Goal: Task Accomplishment & Management: Use online tool/utility

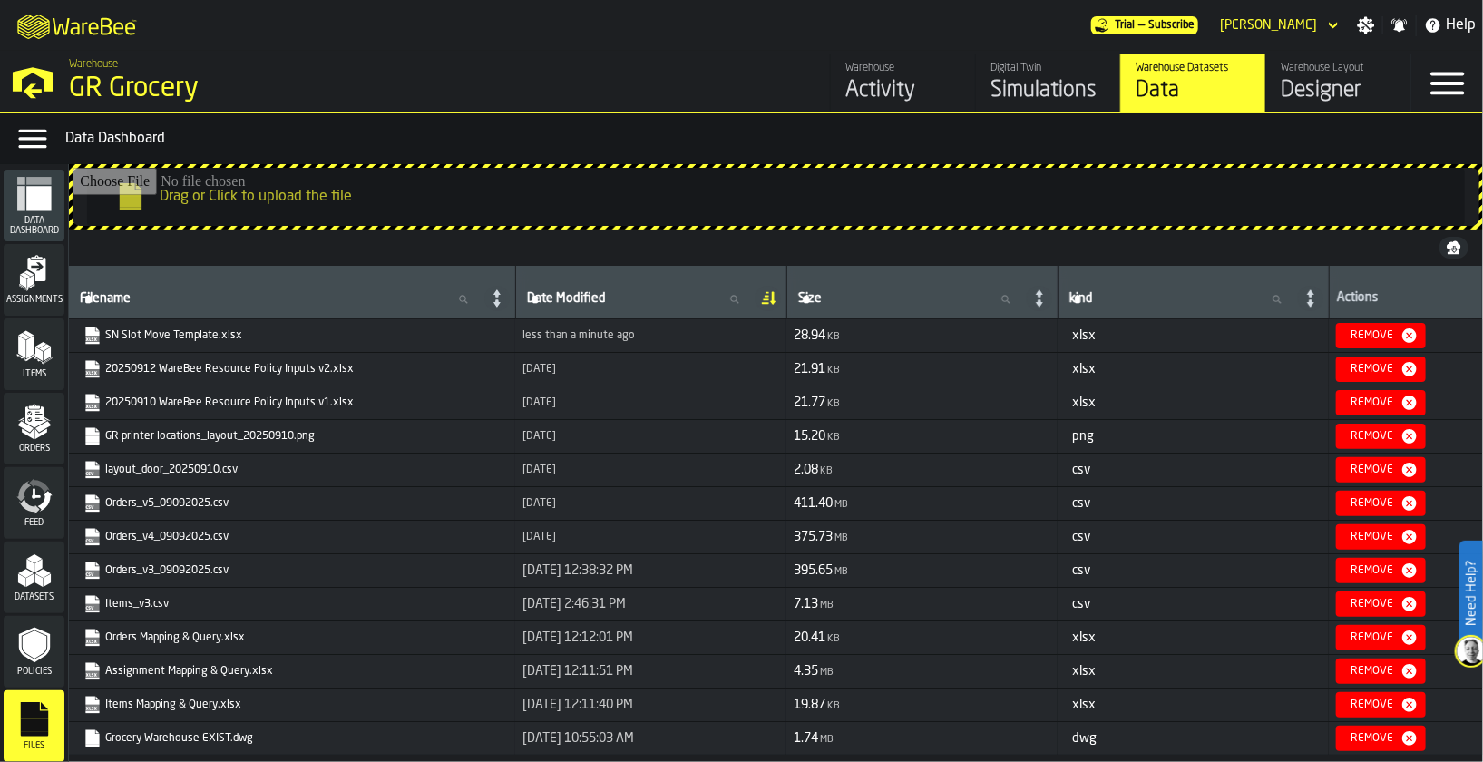
scroll to position [5, 0]
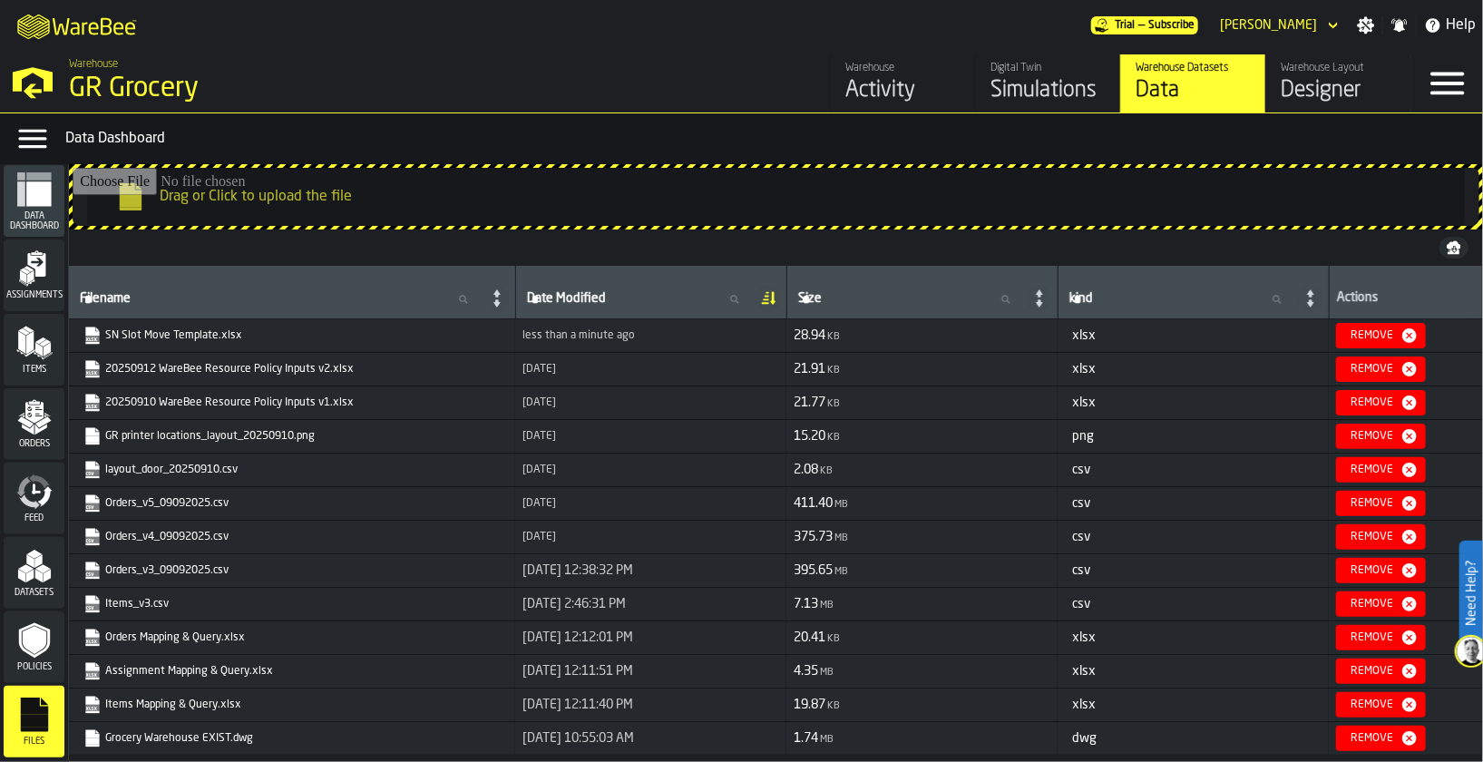
click at [97, 91] on div "GR Grocery" at bounding box center [314, 89] width 490 height 33
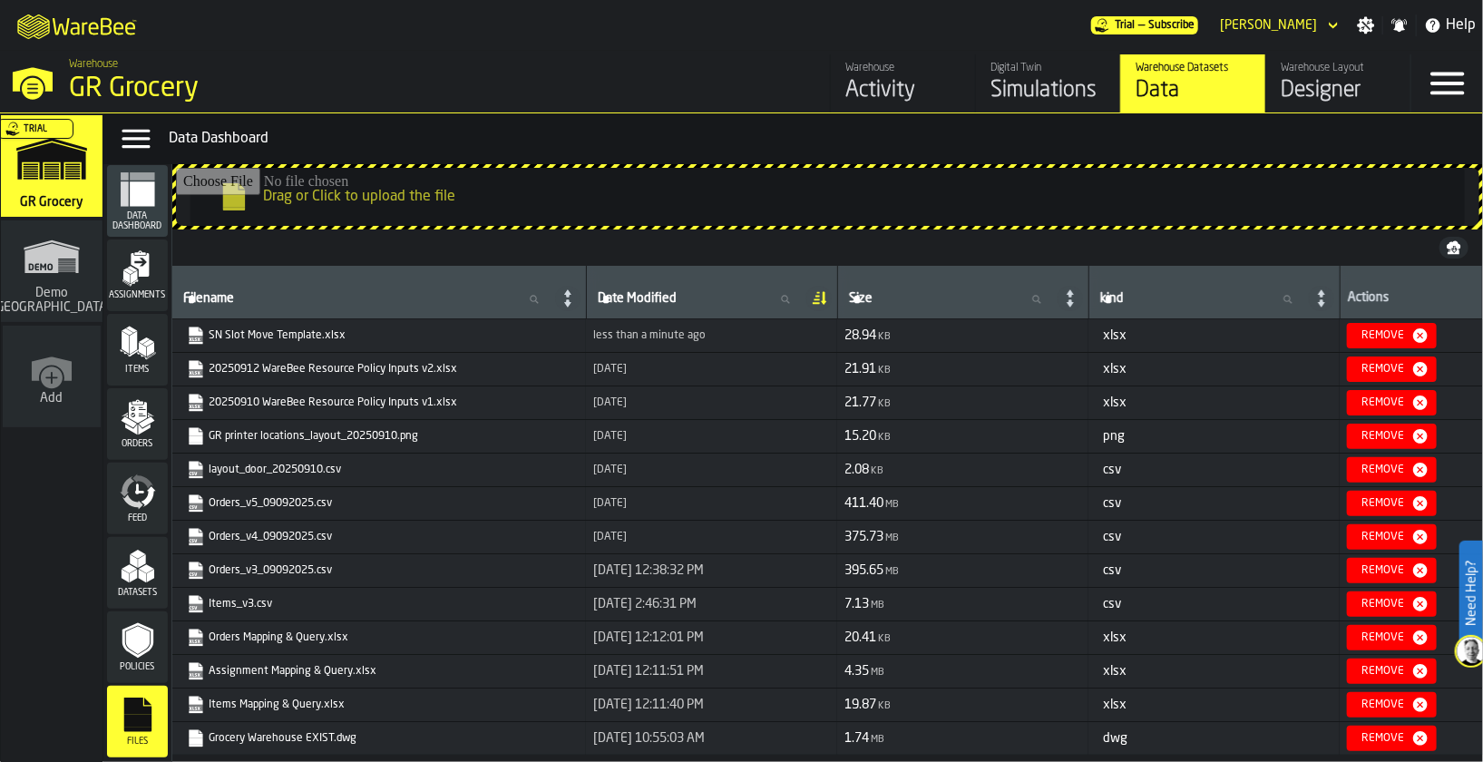
click at [1031, 84] on div "Simulations" at bounding box center [1047, 90] width 115 height 29
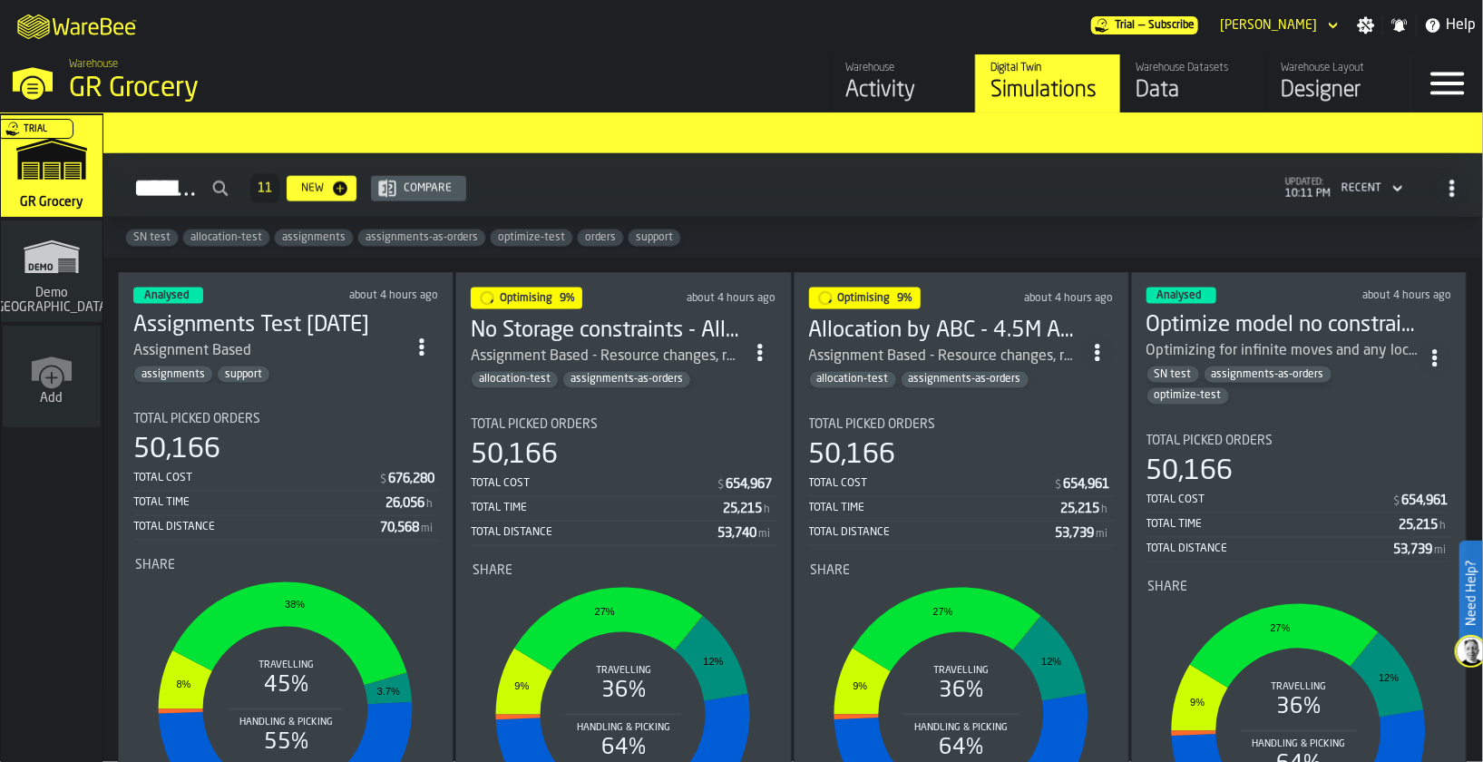
scroll to position [1457, 0]
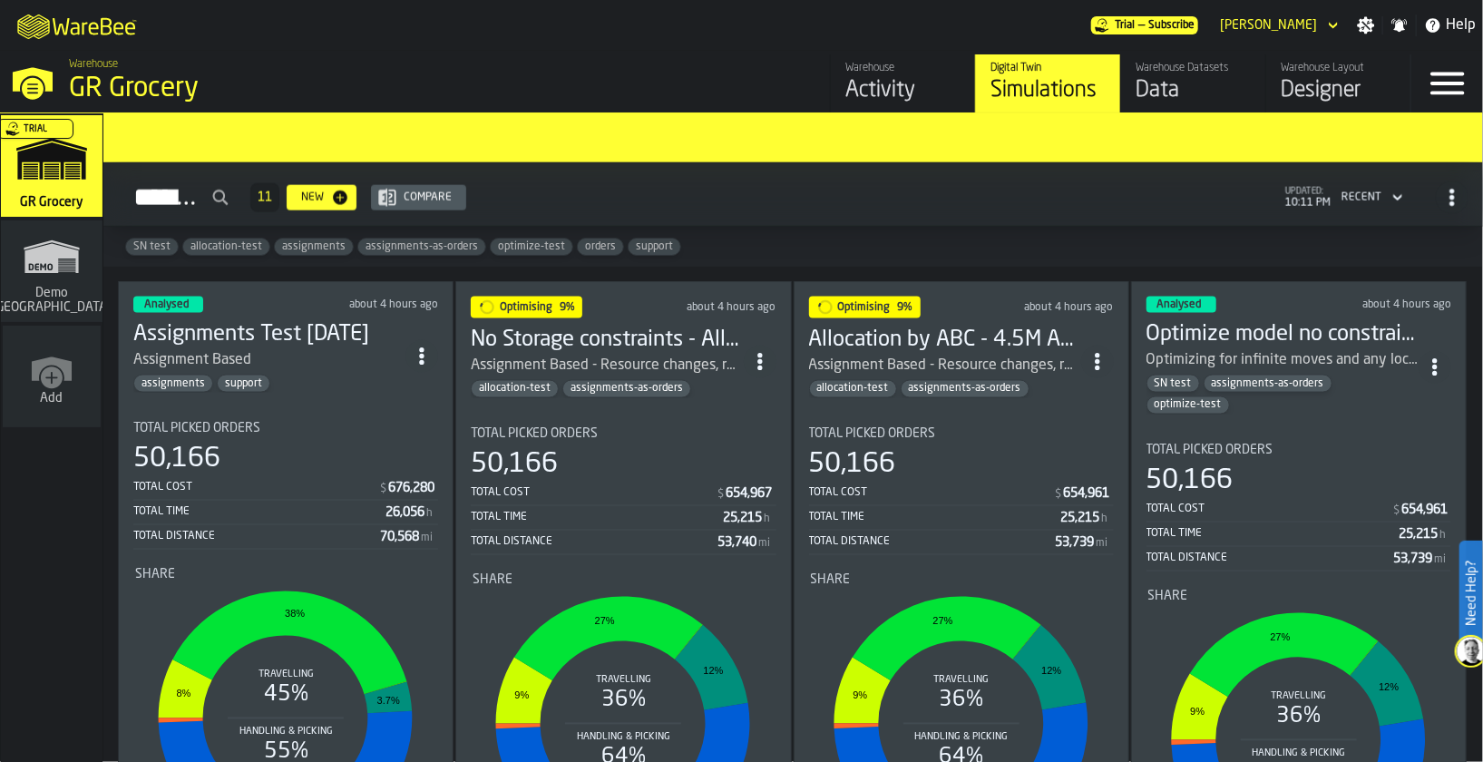
click at [1239, 297] on div "Analysed about 4 hours ago" at bounding box center [1298, 305] width 305 height 16
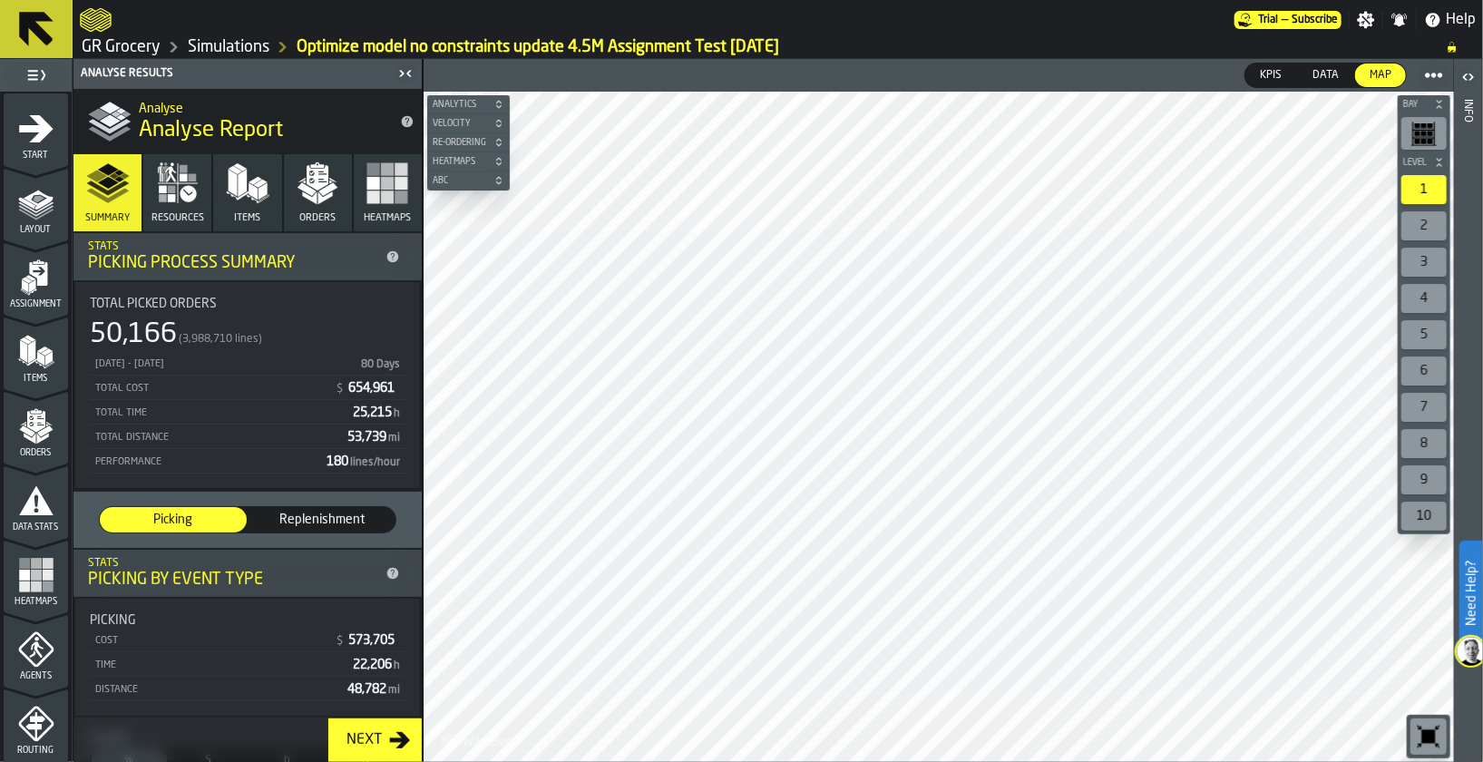
click at [356, 734] on div "Next" at bounding box center [364, 740] width 50 height 22
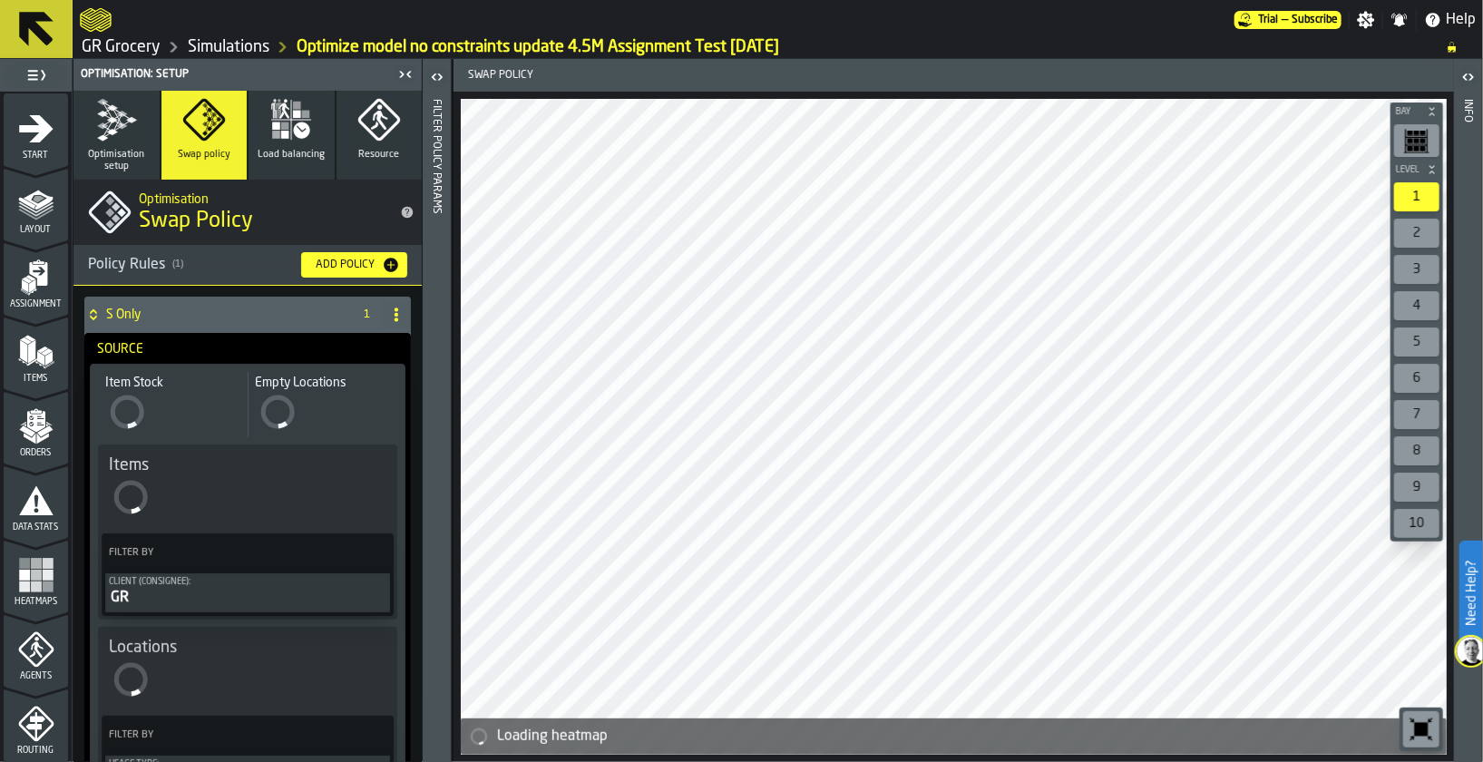
click at [148, 163] on span "Optimisation setup" at bounding box center [117, 161] width 72 height 24
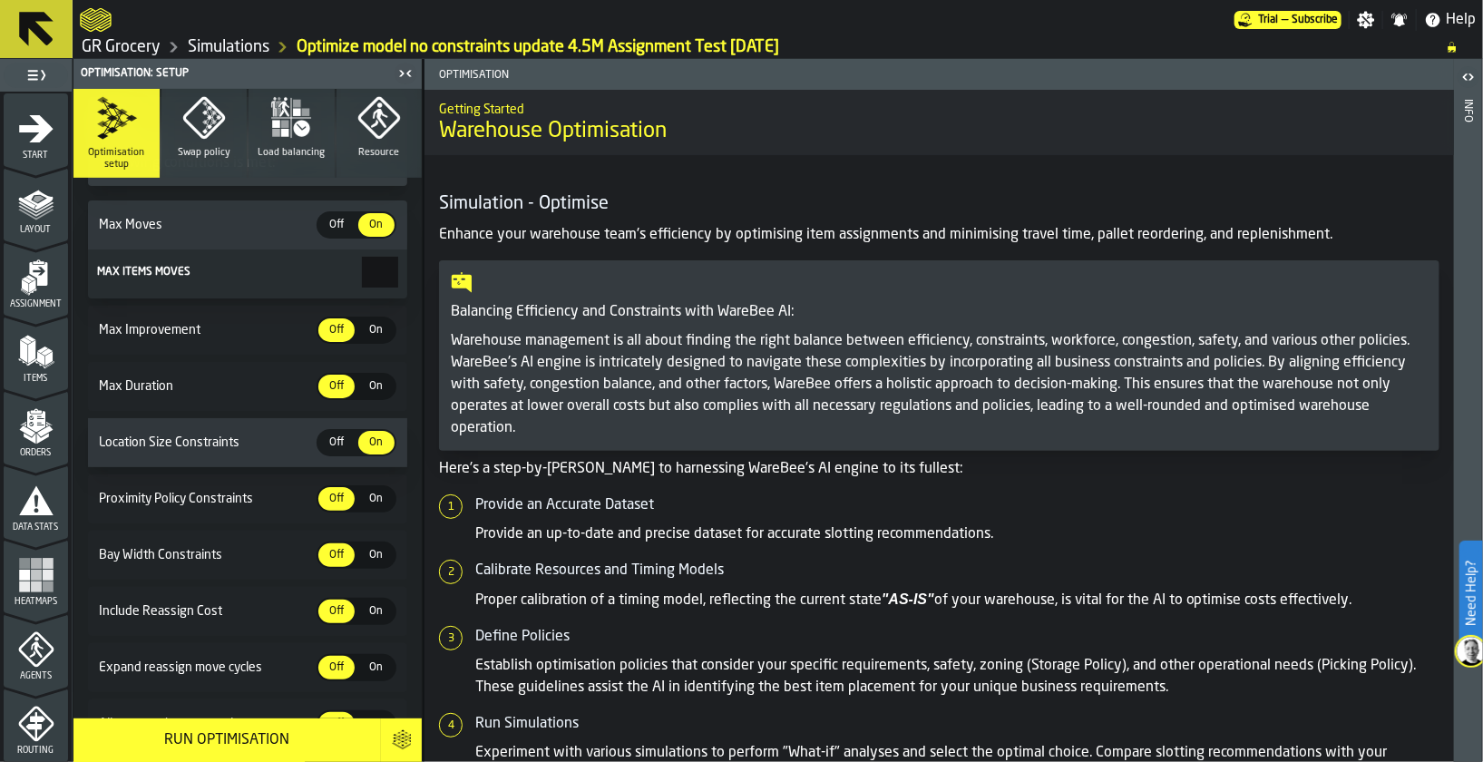
scroll to position [338, 0]
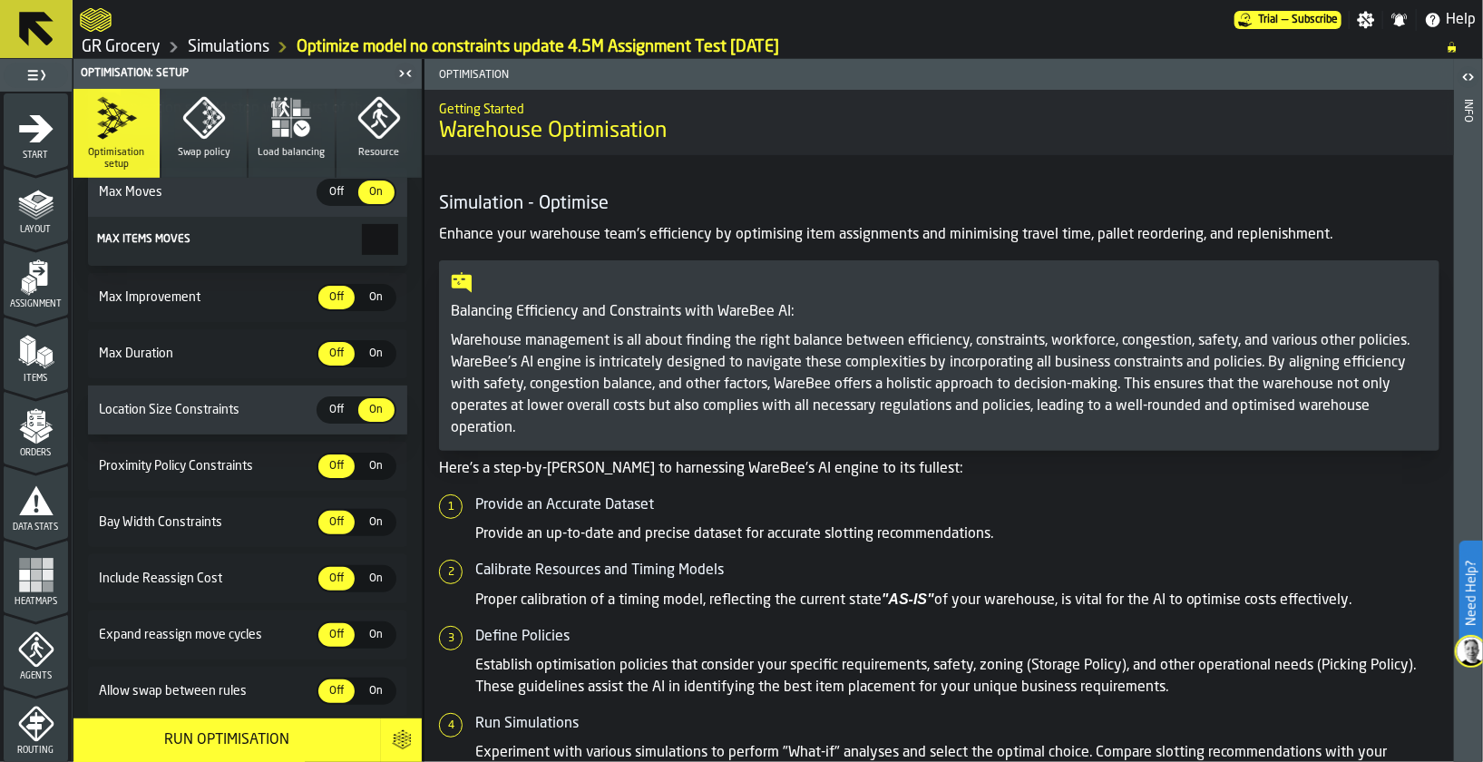
click at [331, 197] on span "Off" at bounding box center [336, 192] width 29 height 16
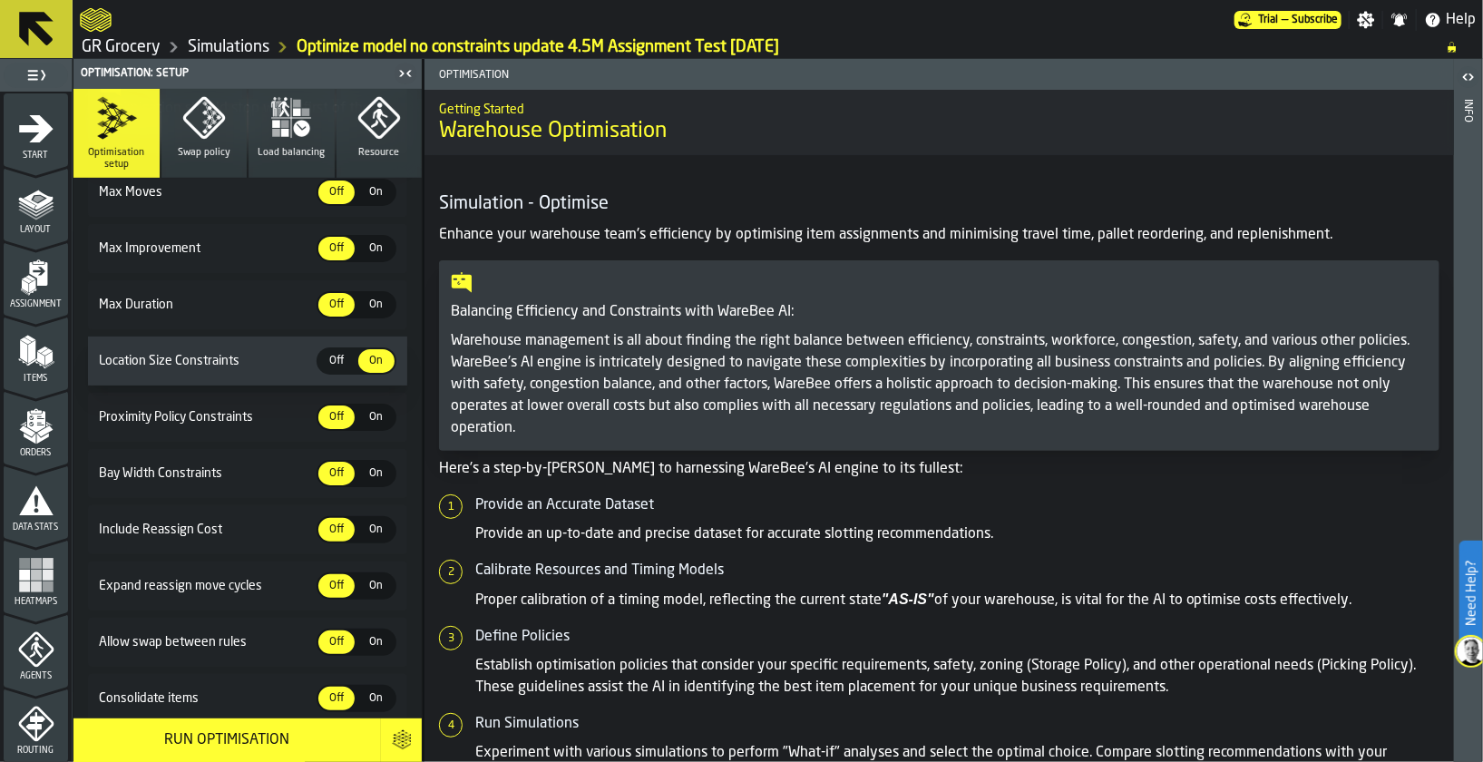
scroll to position [0, 0]
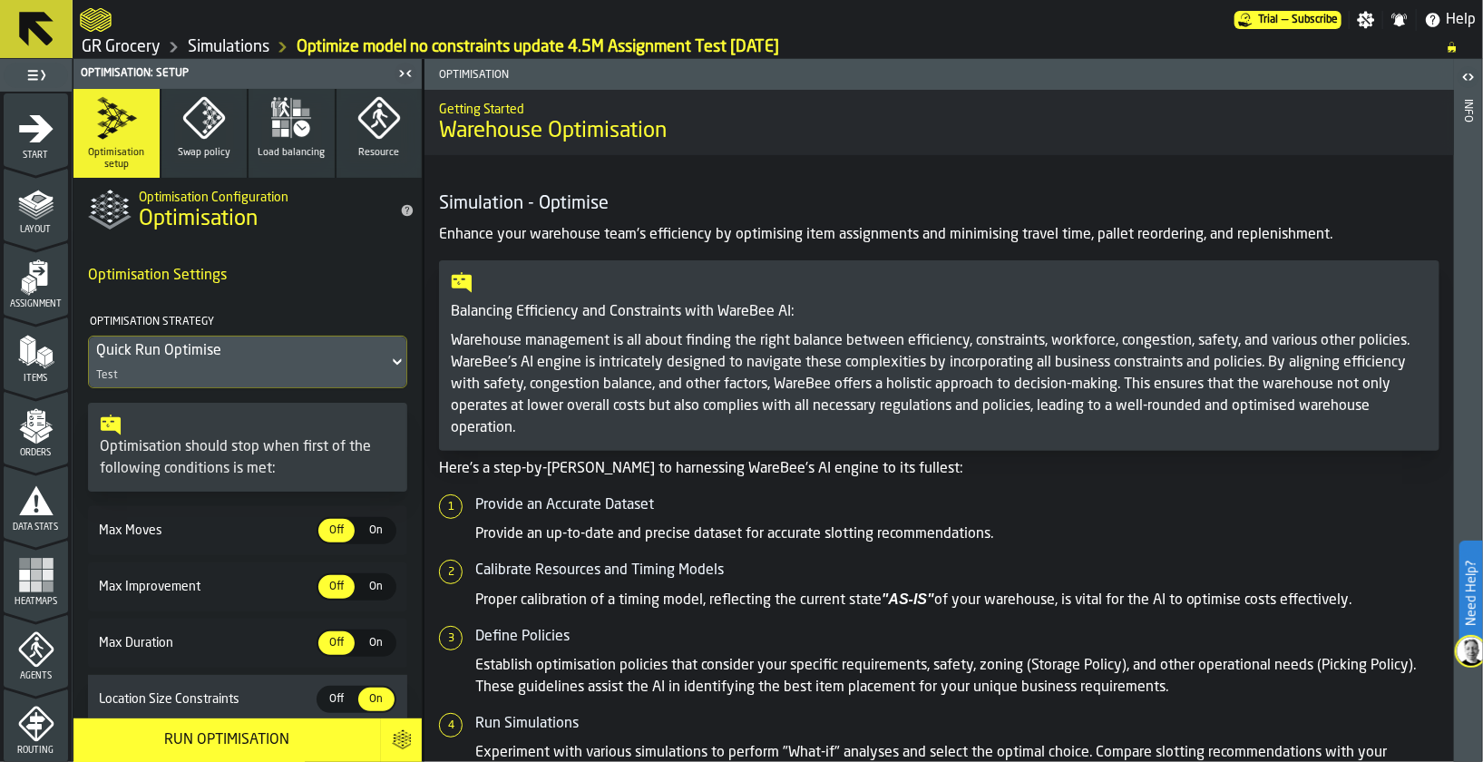
click at [280, 345] on div "Quick Run Optimise" at bounding box center [238, 351] width 285 height 22
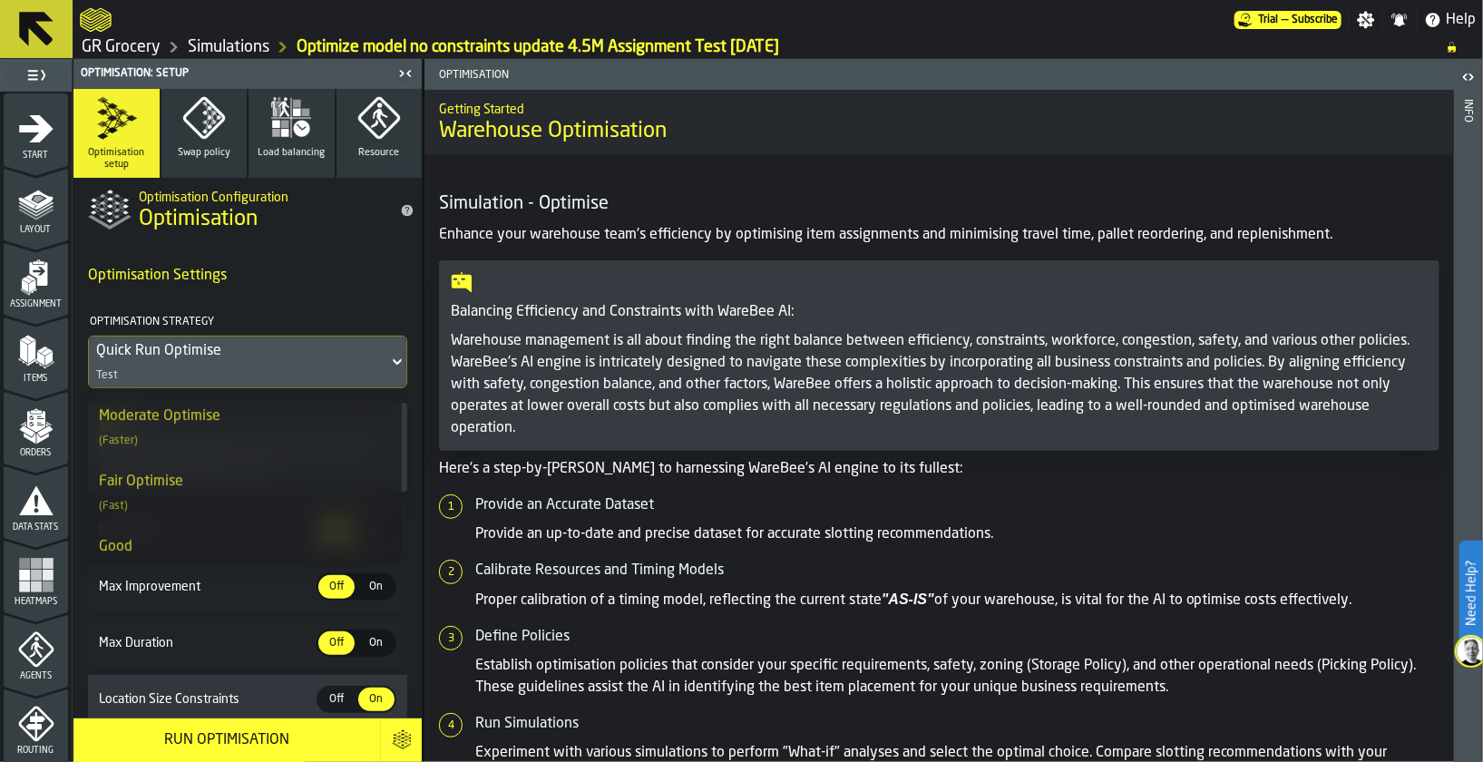
scroll to position [130, 0]
click at [250, 505] on div "Fair Optimise (Fast)" at bounding box center [245, 487] width 292 height 44
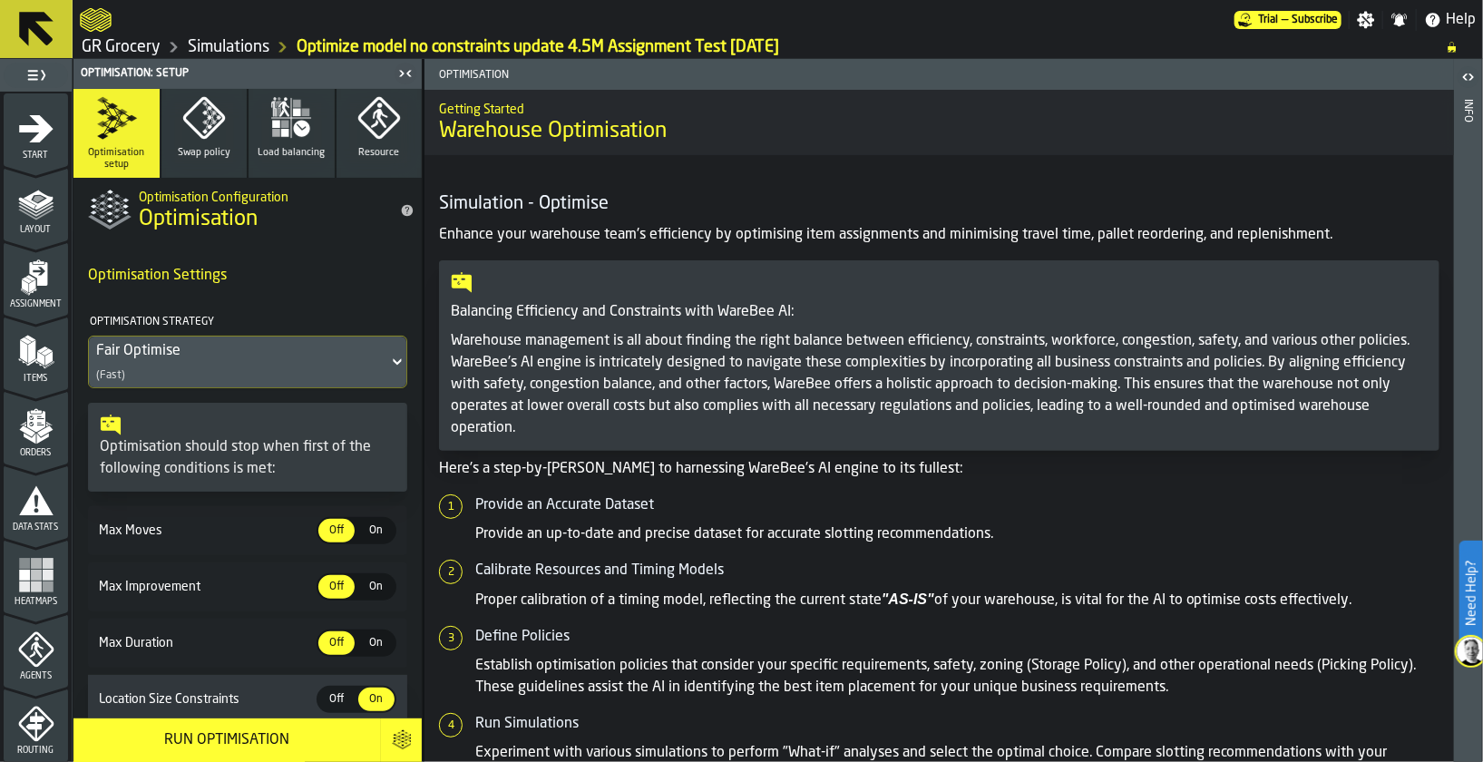
click at [300, 367] on div "Fair Optimise (Fast)" at bounding box center [238, 361] width 299 height 51
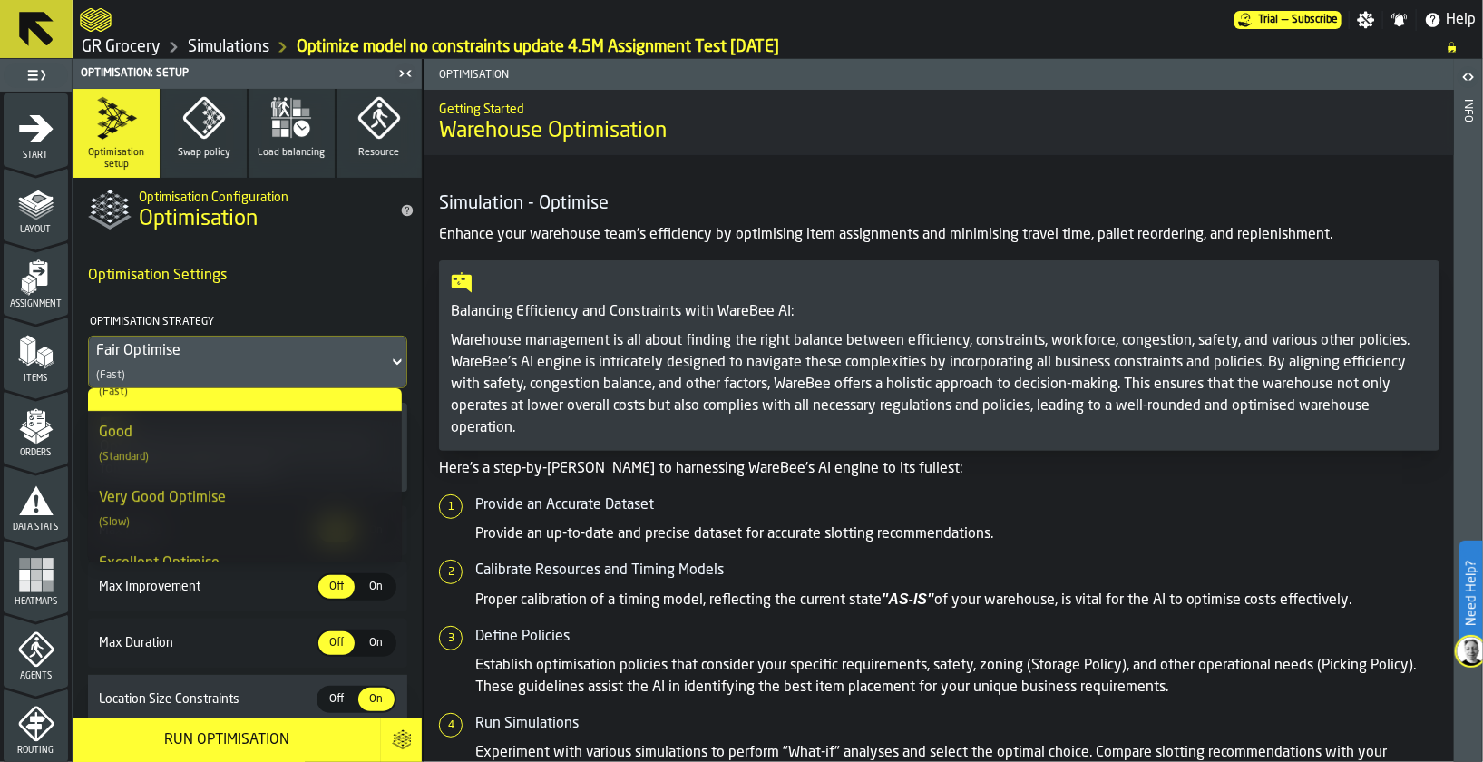
scroll to position [213, 0]
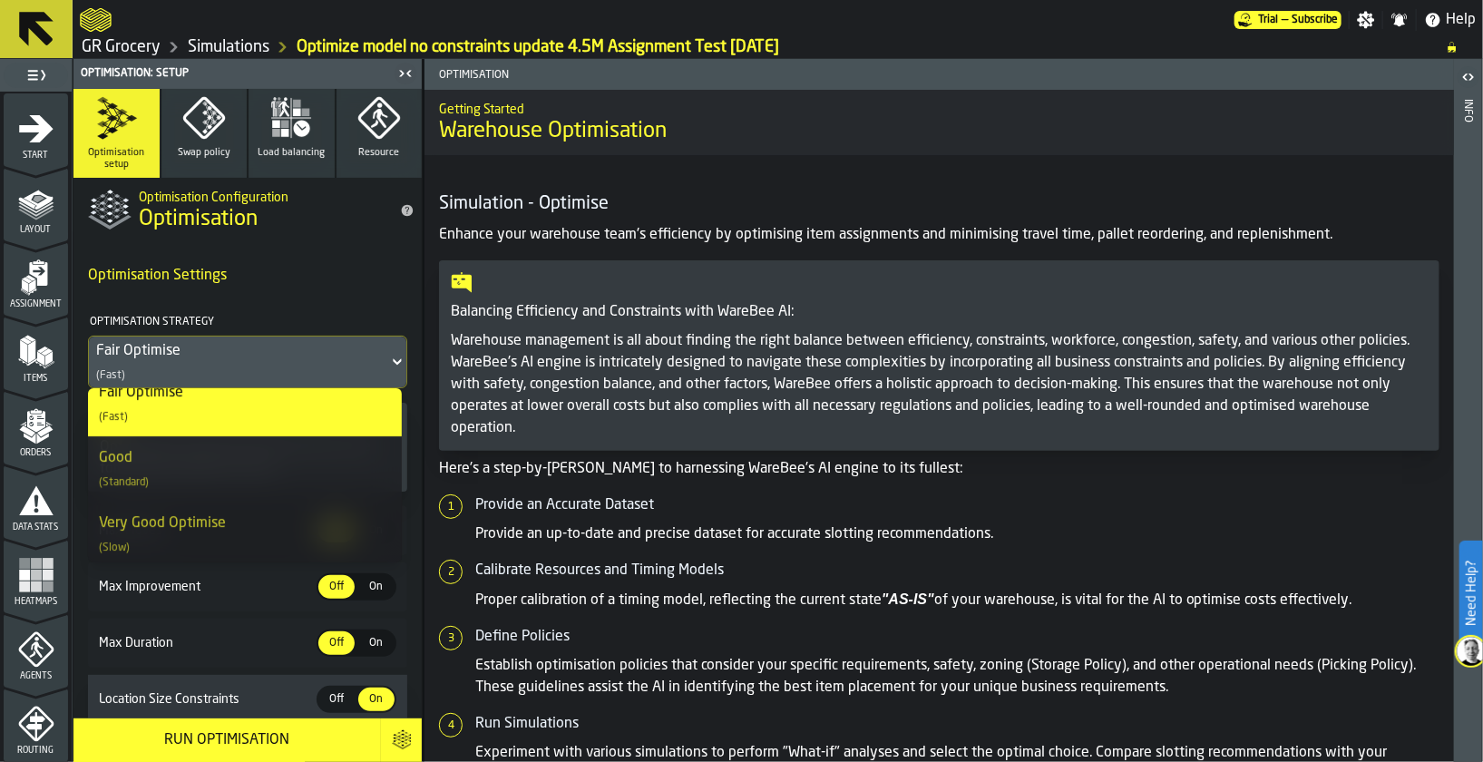
click at [402, 303] on section "Optimisation Settings Optimisation Strategy Fair Optimise (Fast) Optimisation s…" at bounding box center [247, 659] width 348 height 832
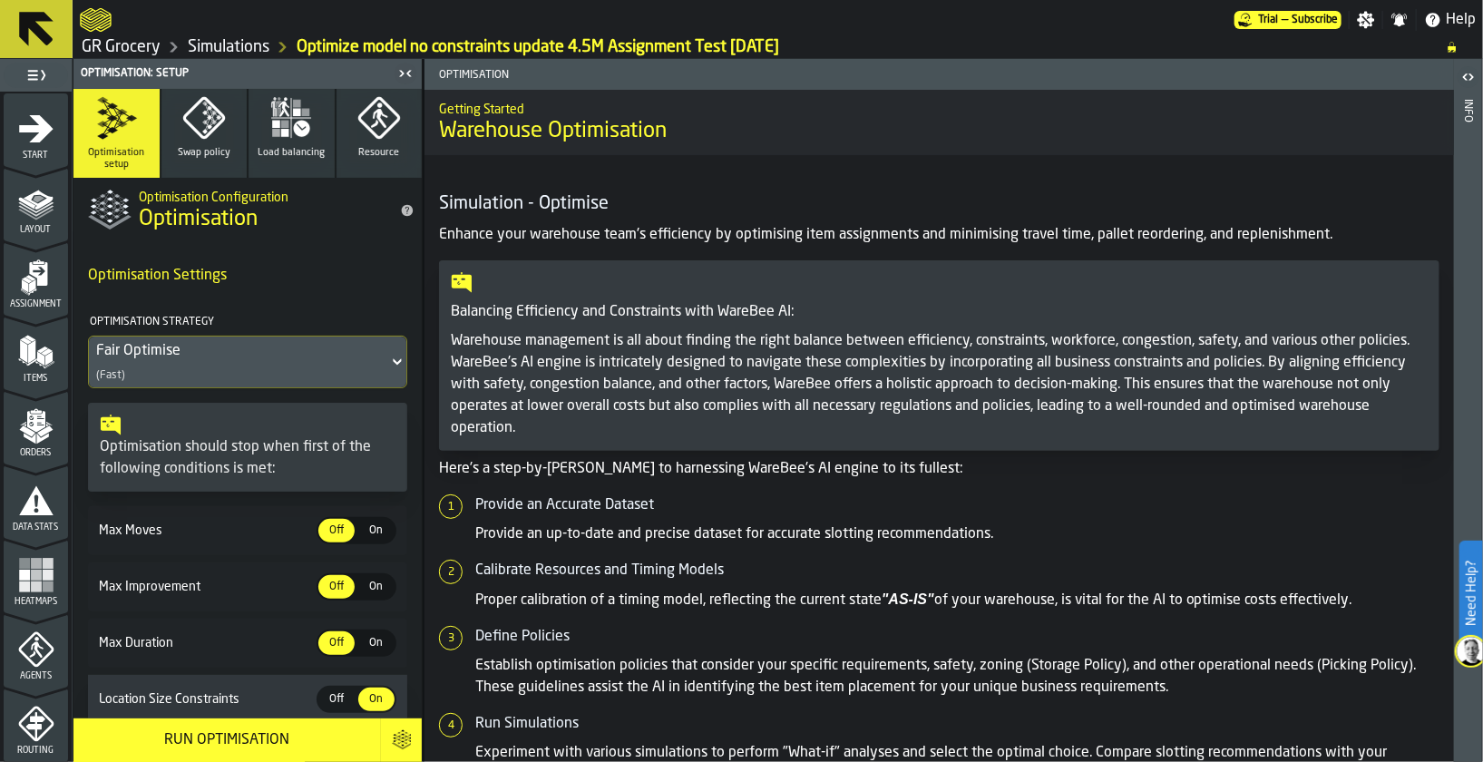
click at [190, 756] on button "Run Optimisation" at bounding box center [226, 740] width 307 height 44
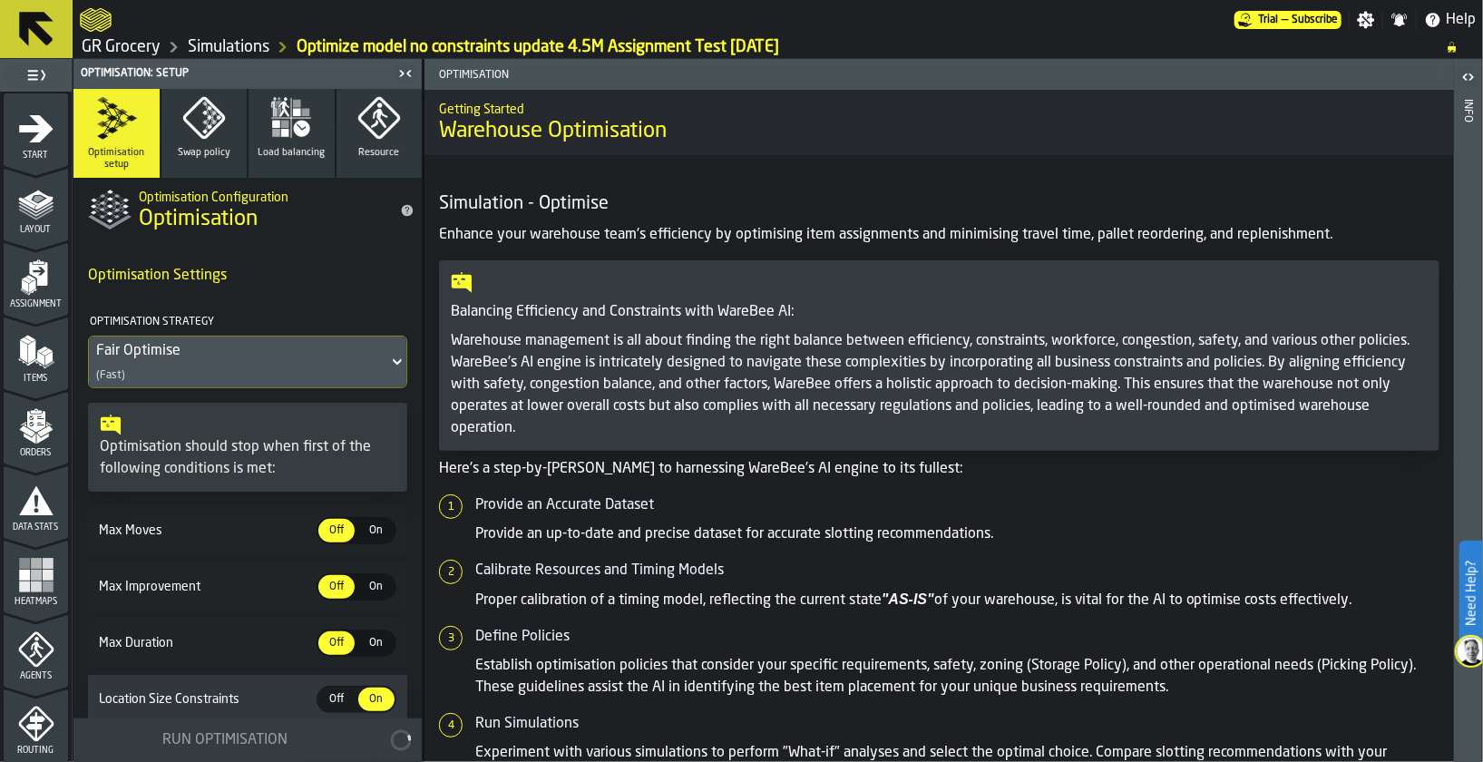
scroll to position [405, 0]
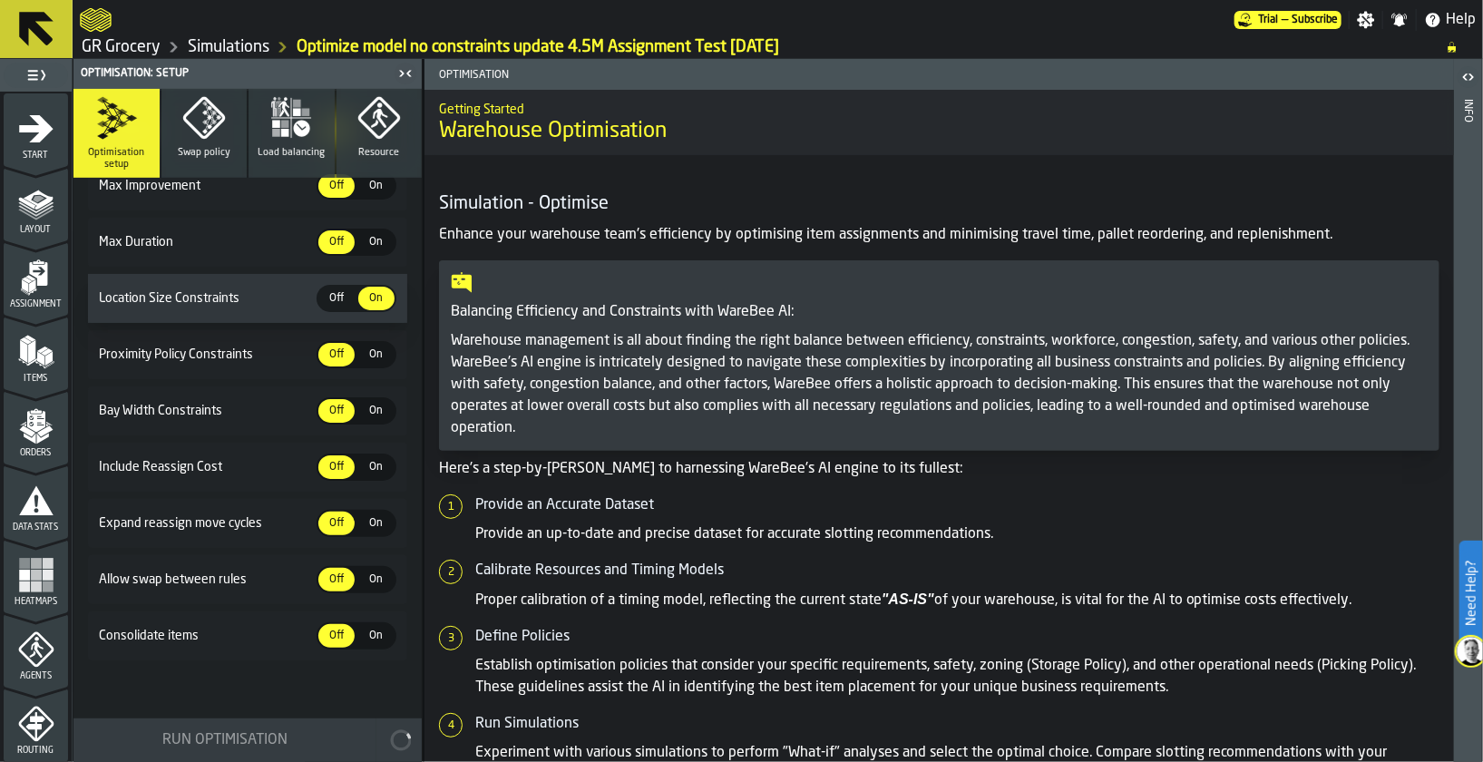
click at [209, 46] on link "Simulations" at bounding box center [229, 47] width 82 height 20
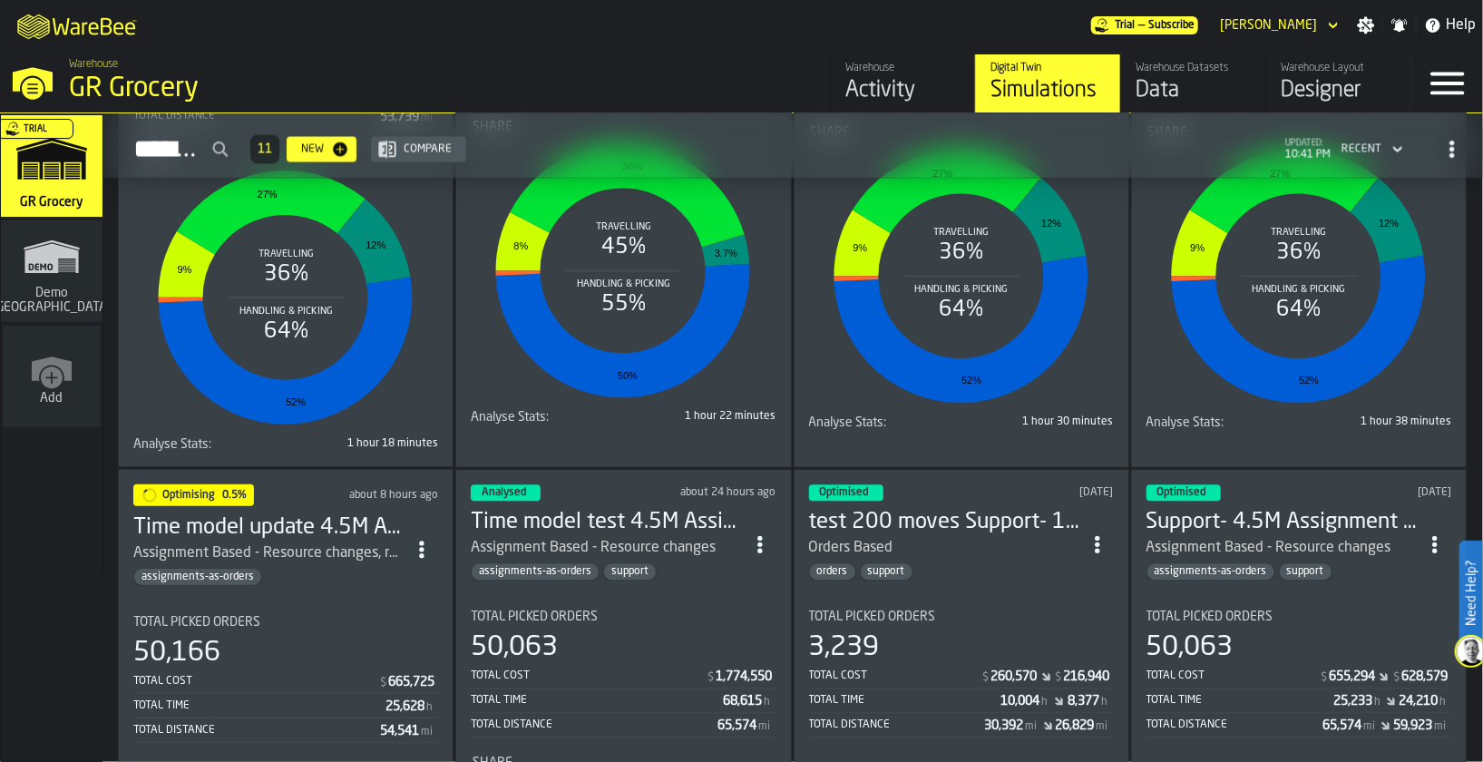
scroll to position [2088, 0]
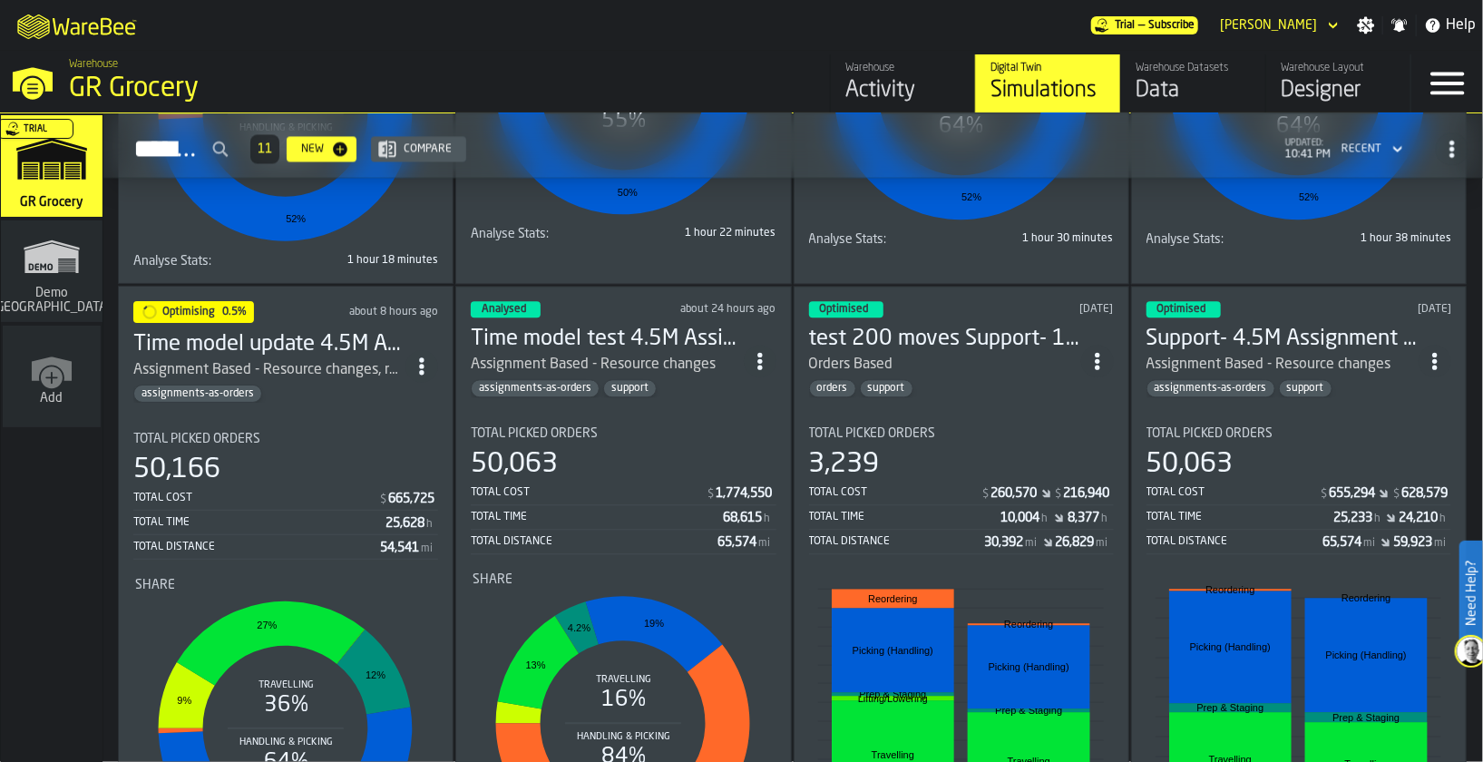
click at [403, 359] on div "Assignment Based - Resource changes, re-ordering time assumption changes" at bounding box center [269, 370] width 272 height 22
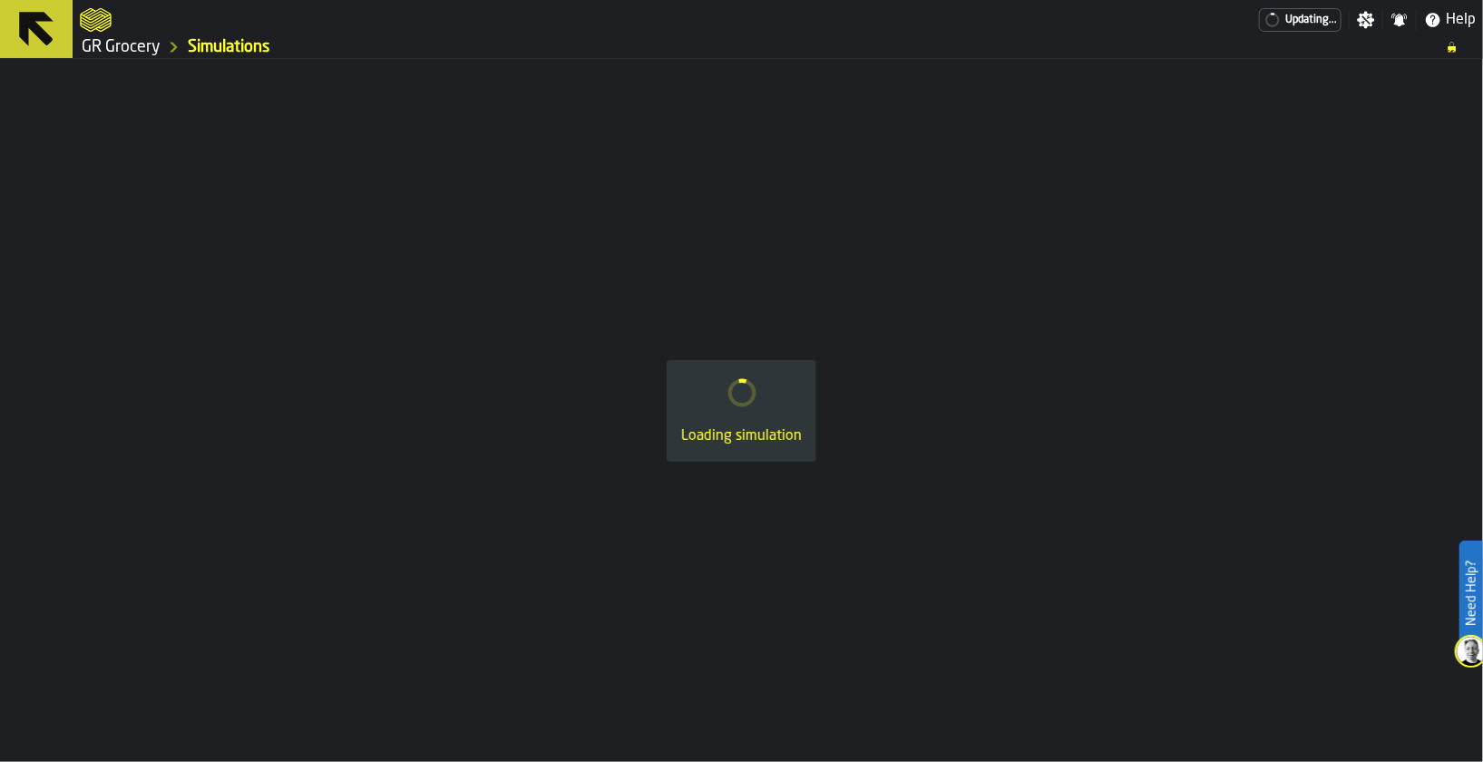
click at [29, 46] on icon at bounding box center [37, 29] width 44 height 44
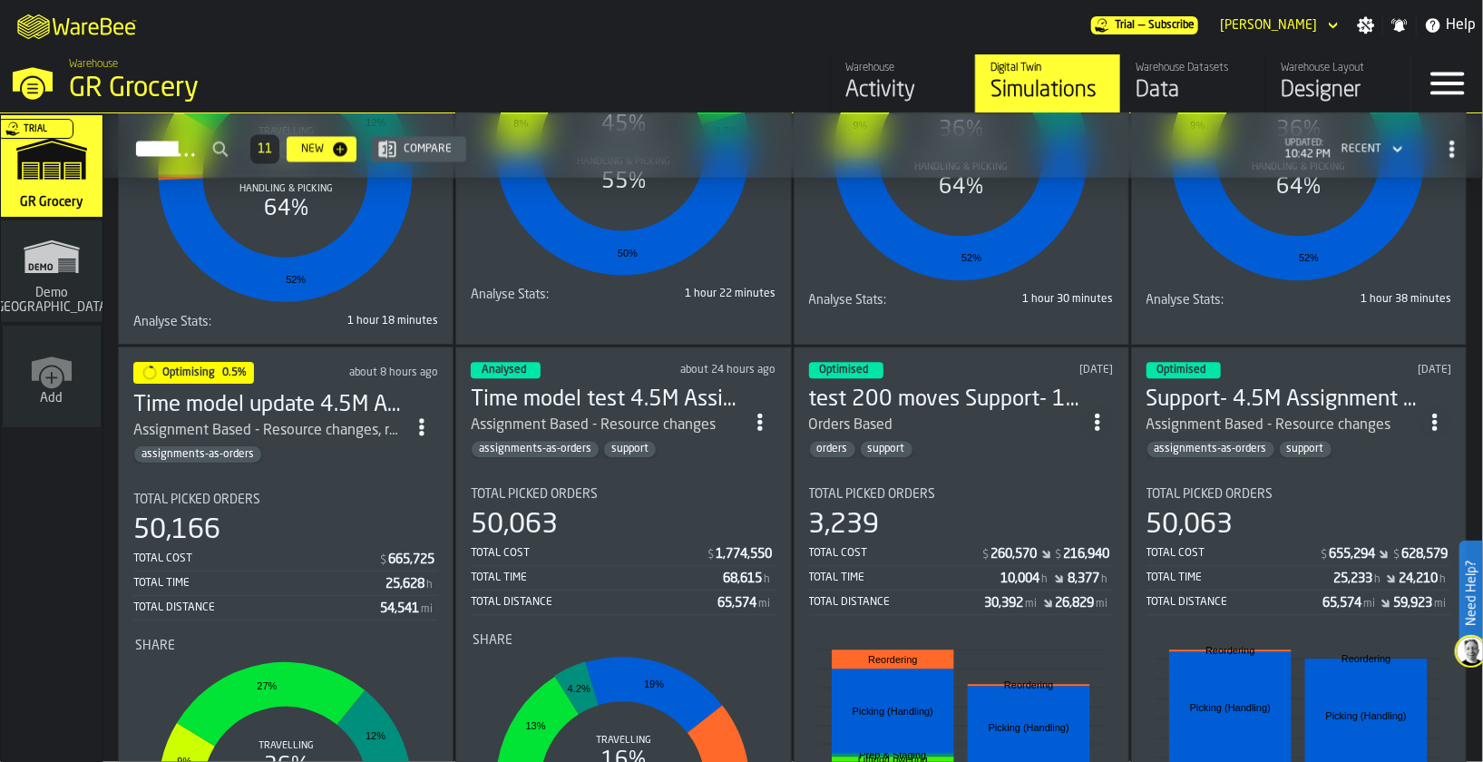
scroll to position [2025, 0]
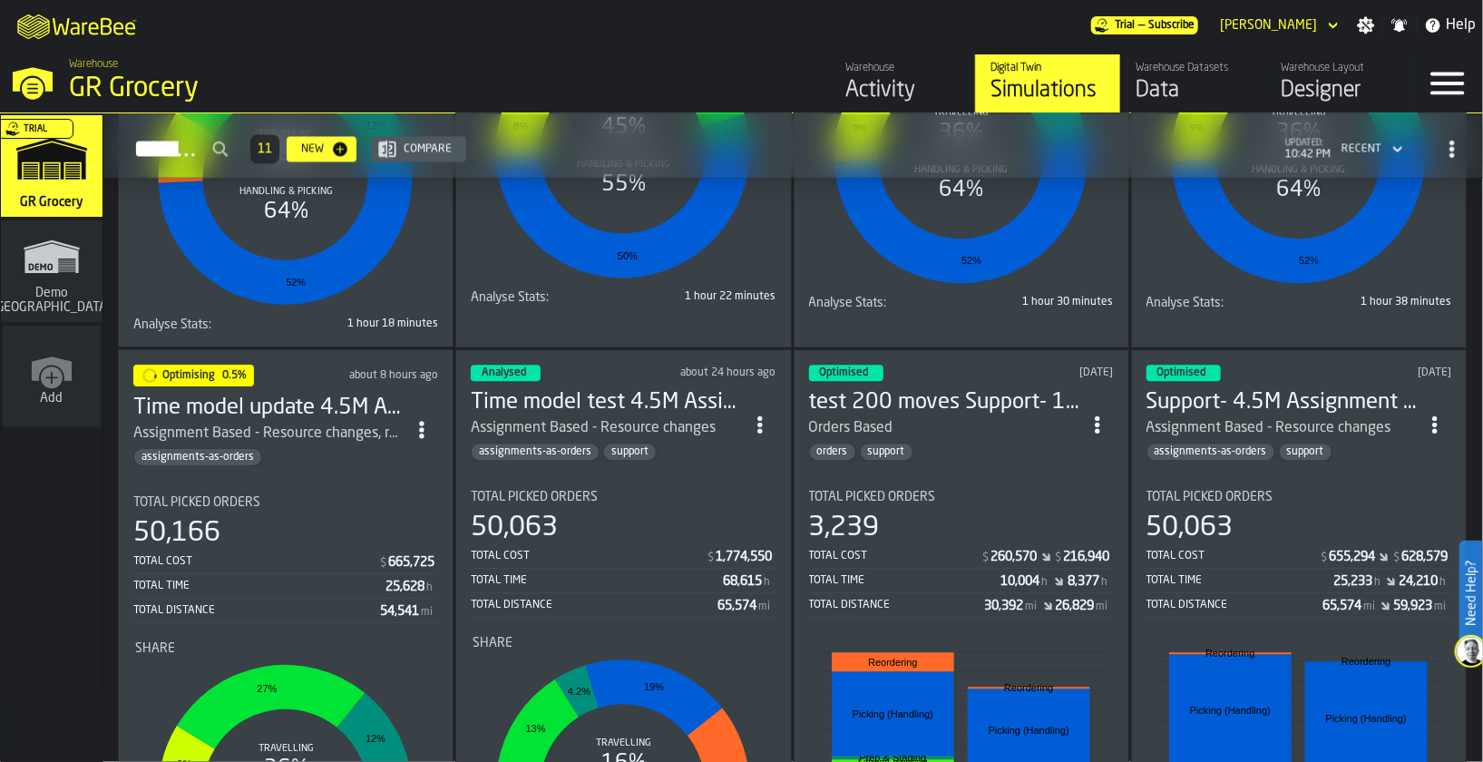
click at [418, 421] on icon "ItemListCard-DashboardItemContainer" at bounding box center [422, 430] width 18 height 18
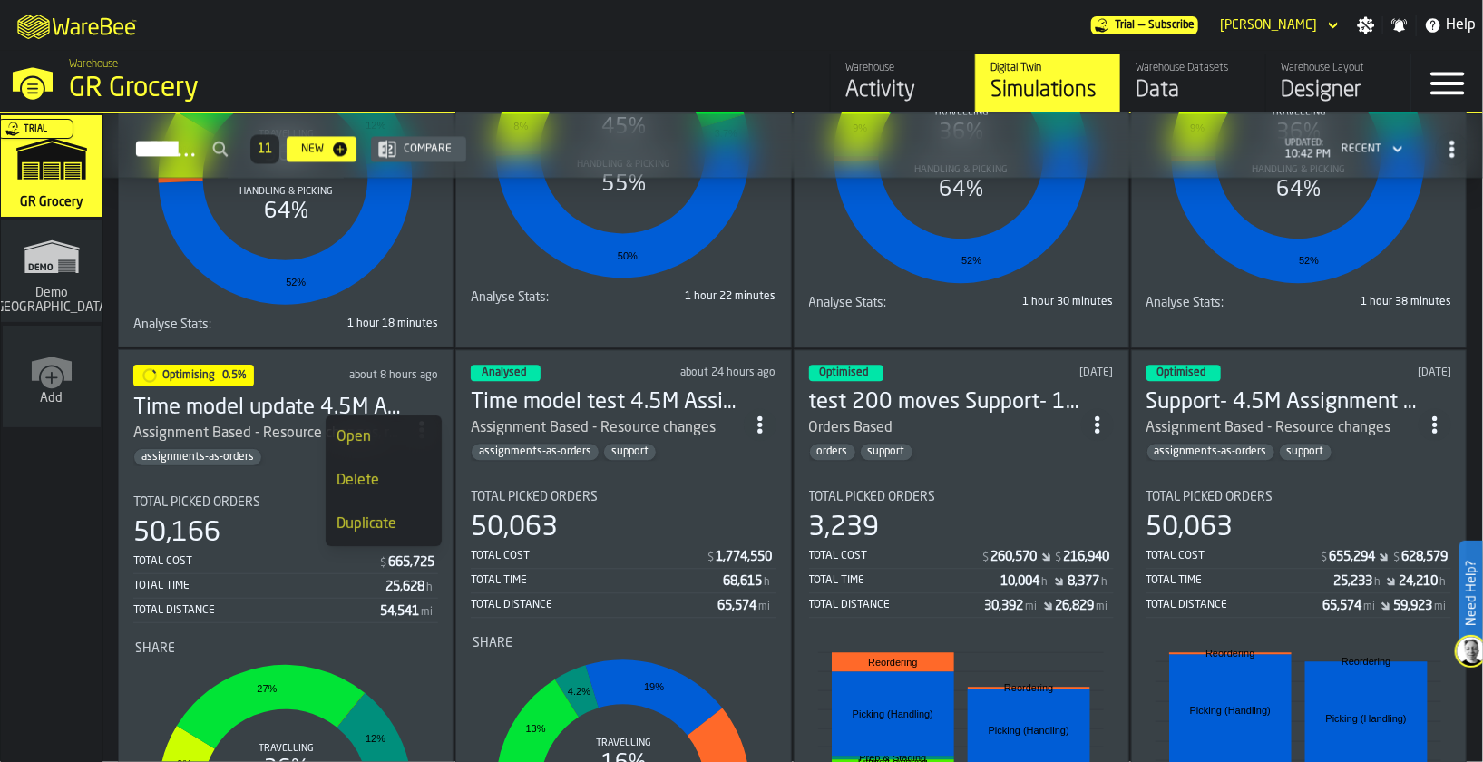
click at [401, 532] on div "Duplicate" at bounding box center [383, 524] width 94 height 22
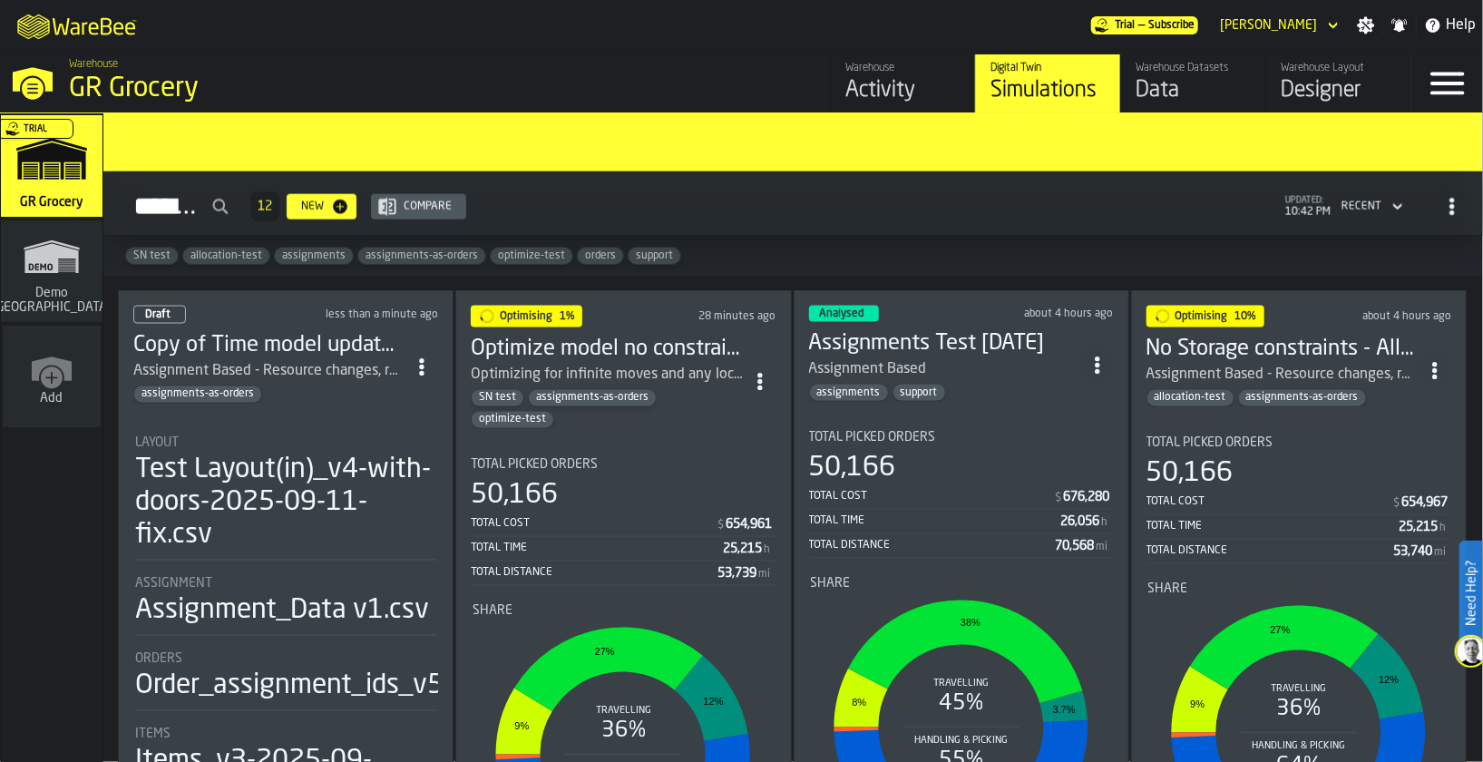
scroll to position [1399, 0]
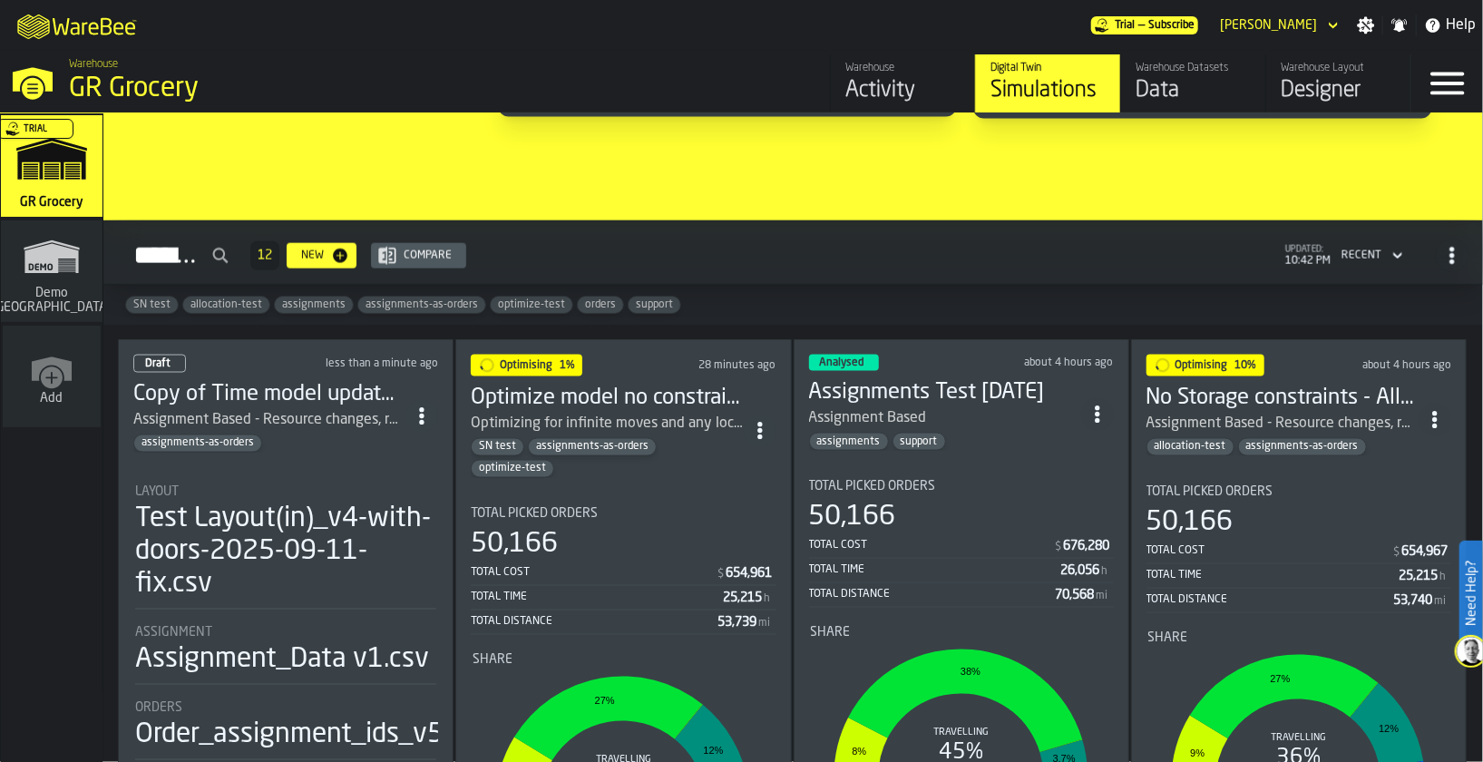
click at [257, 416] on div "Assignment Based - Resource changes, re-ordering time assumption changes" at bounding box center [269, 420] width 272 height 22
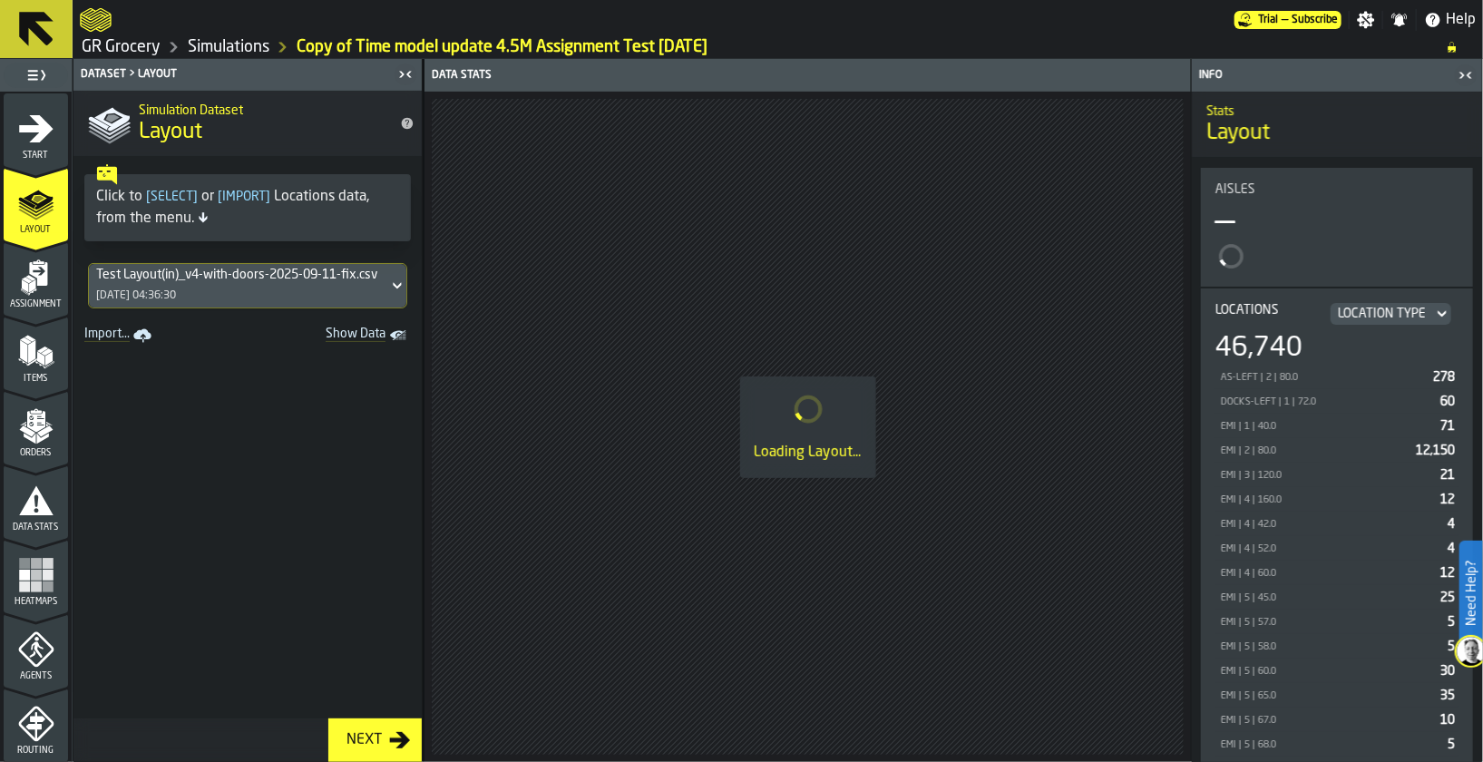
click at [25, 131] on icon "menu Start" at bounding box center [36, 127] width 34 height 27
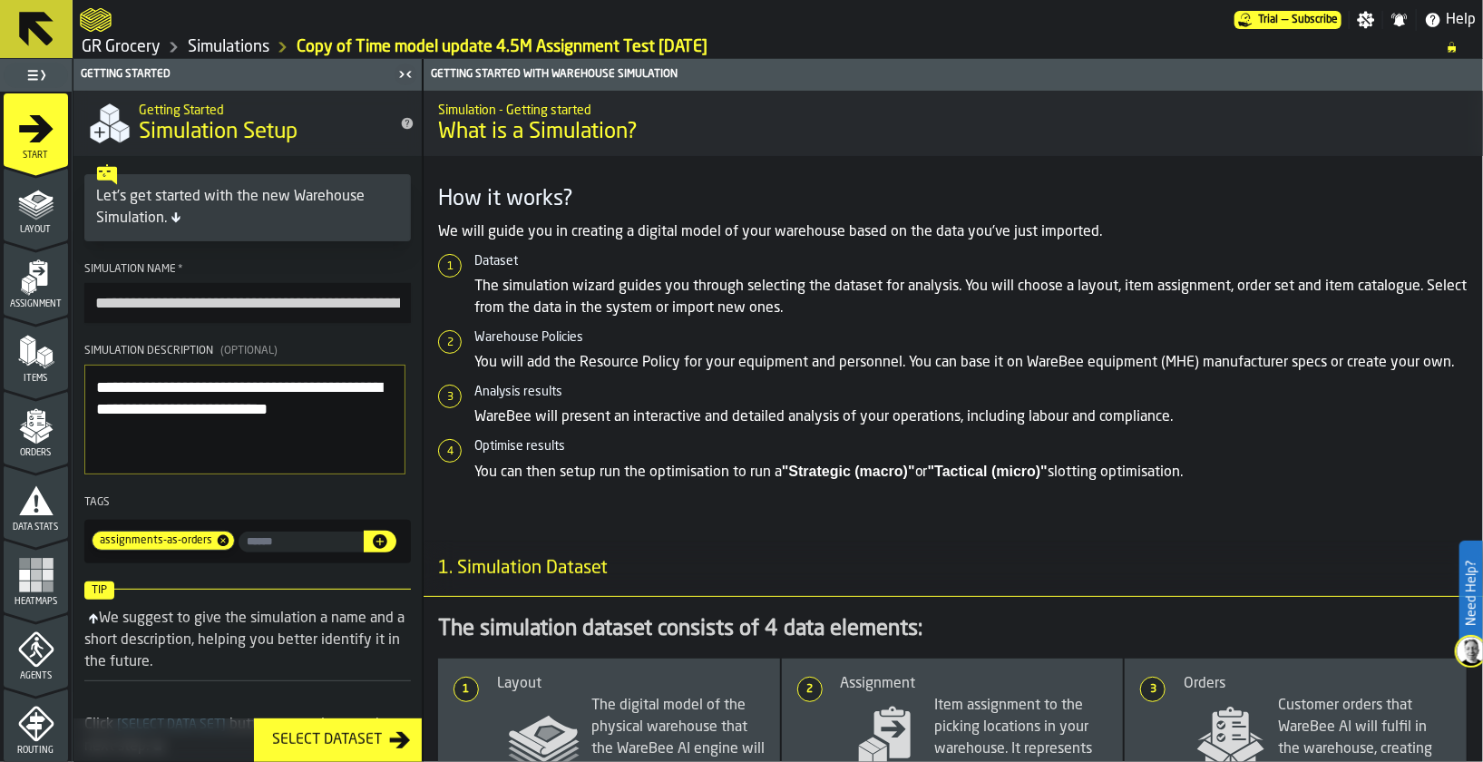
drag, startPoint x: 288, startPoint y: 310, endPoint x: 84, endPoint y: 313, distance: 204.1
click at [84, 313] on input "**********" at bounding box center [247, 303] width 326 height 40
type input "**********"
click at [96, 394] on textarea "**********" at bounding box center [244, 420] width 321 height 111
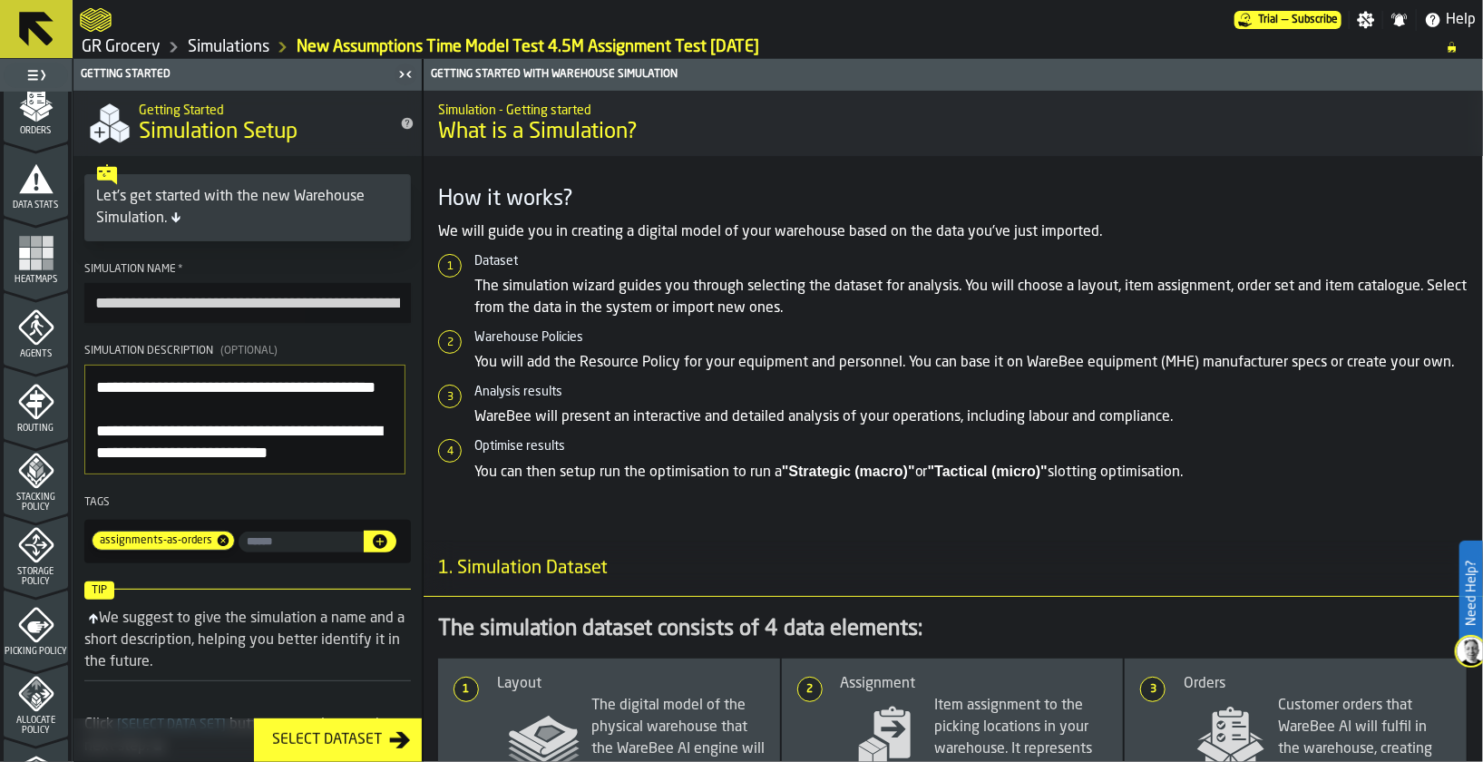
scroll to position [325, 0]
type textarea "**********"
click at [35, 423] on span "Routing" at bounding box center [36, 426] width 64 height 10
click at [30, 341] on icon "menu Agents" at bounding box center [36, 325] width 36 height 36
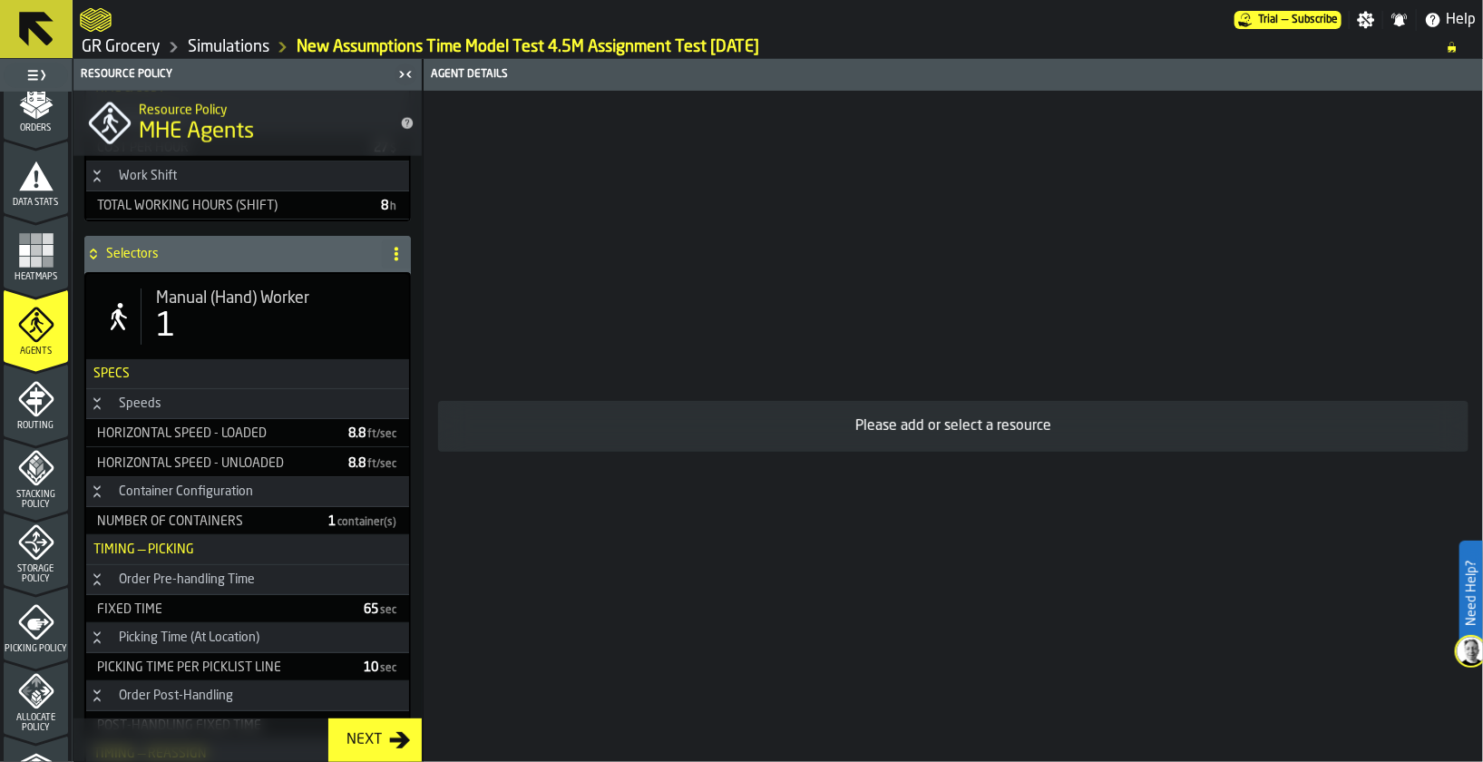
scroll to position [1173, 0]
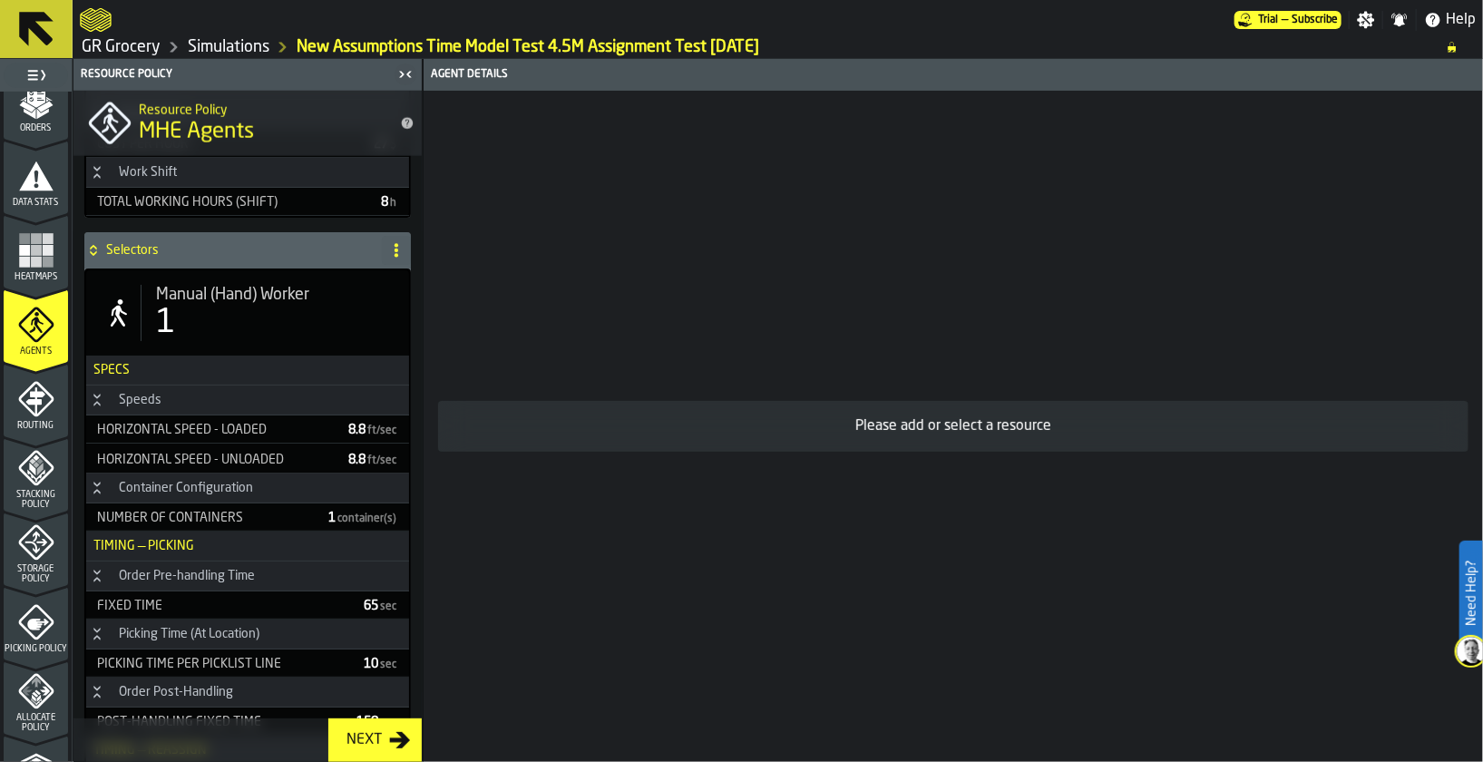
click at [245, 314] on div "1" at bounding box center [275, 323] width 239 height 36
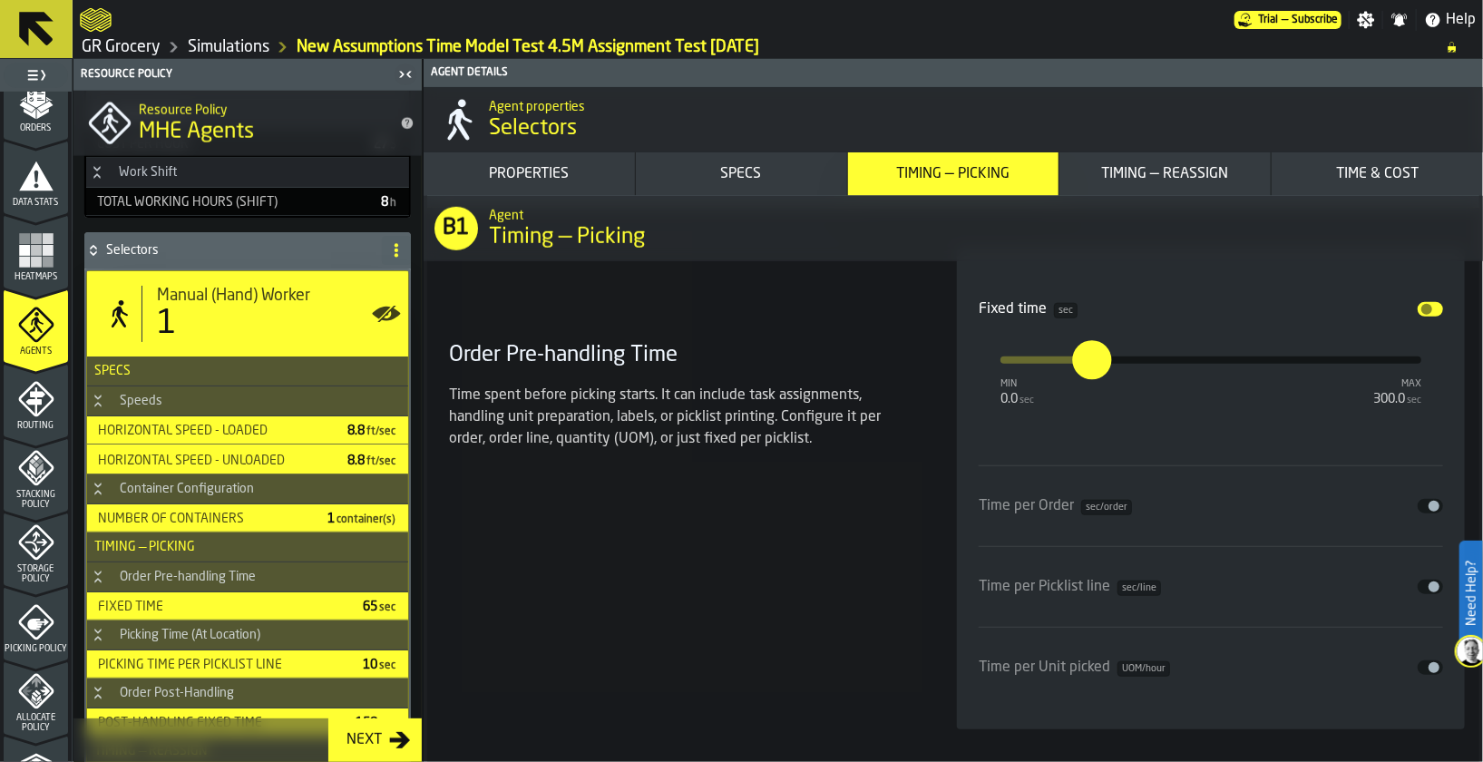
scroll to position [4240, 0]
click at [1154, 358] on div "input-slider-Fixed time" at bounding box center [1256, 361] width 329 height 7
drag, startPoint x: 1079, startPoint y: 361, endPoint x: 1164, endPoint y: 365, distance: 85.4
click at [1162, 365] on input "*****" at bounding box center [1151, 344] width 21 height 56
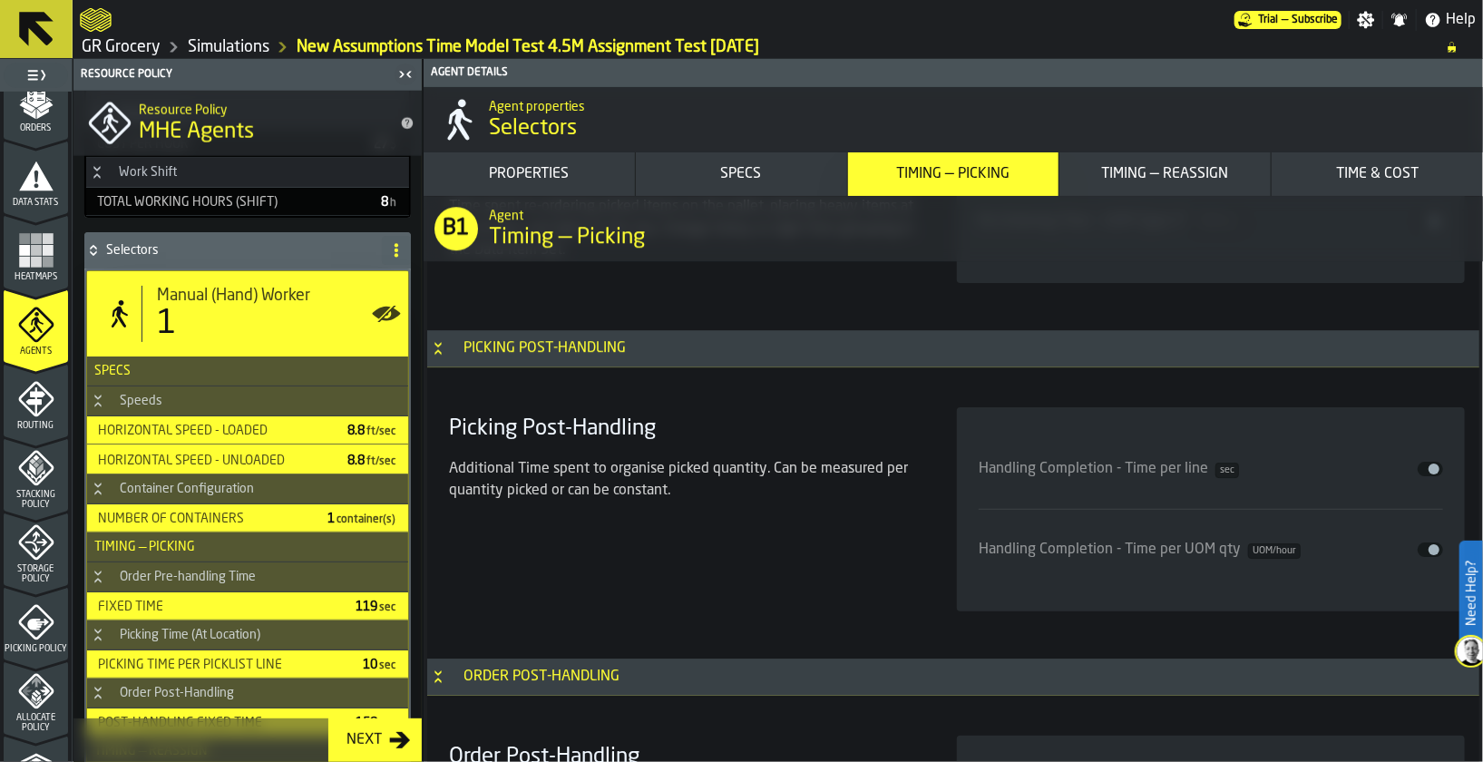
scroll to position [6296, 0]
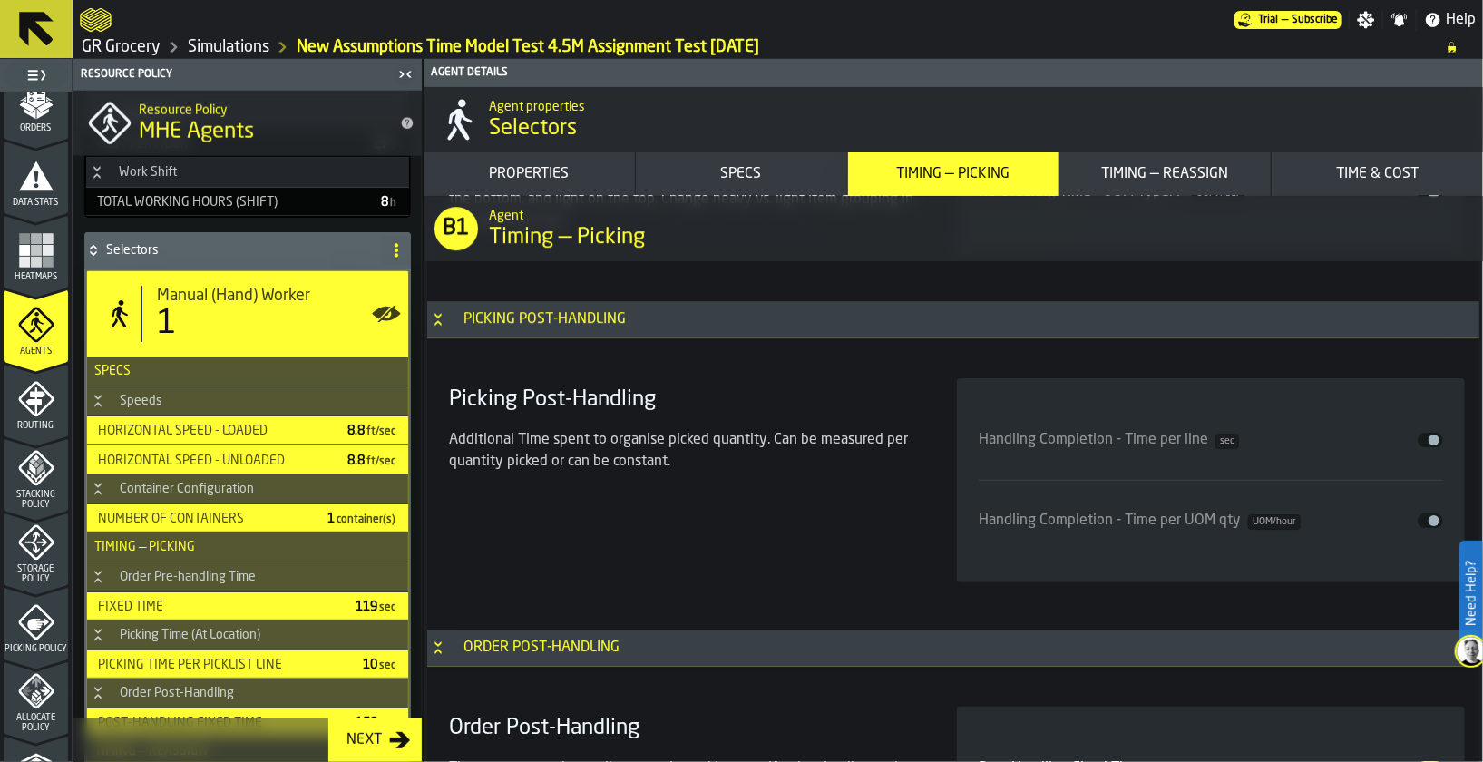
type input "***"
click at [1109, 429] on div "Handling Completion - Time per line sec" at bounding box center [1108, 440] width 260 height 22
click at [1417, 433] on button "Disable" at bounding box center [1429, 440] width 25 height 15
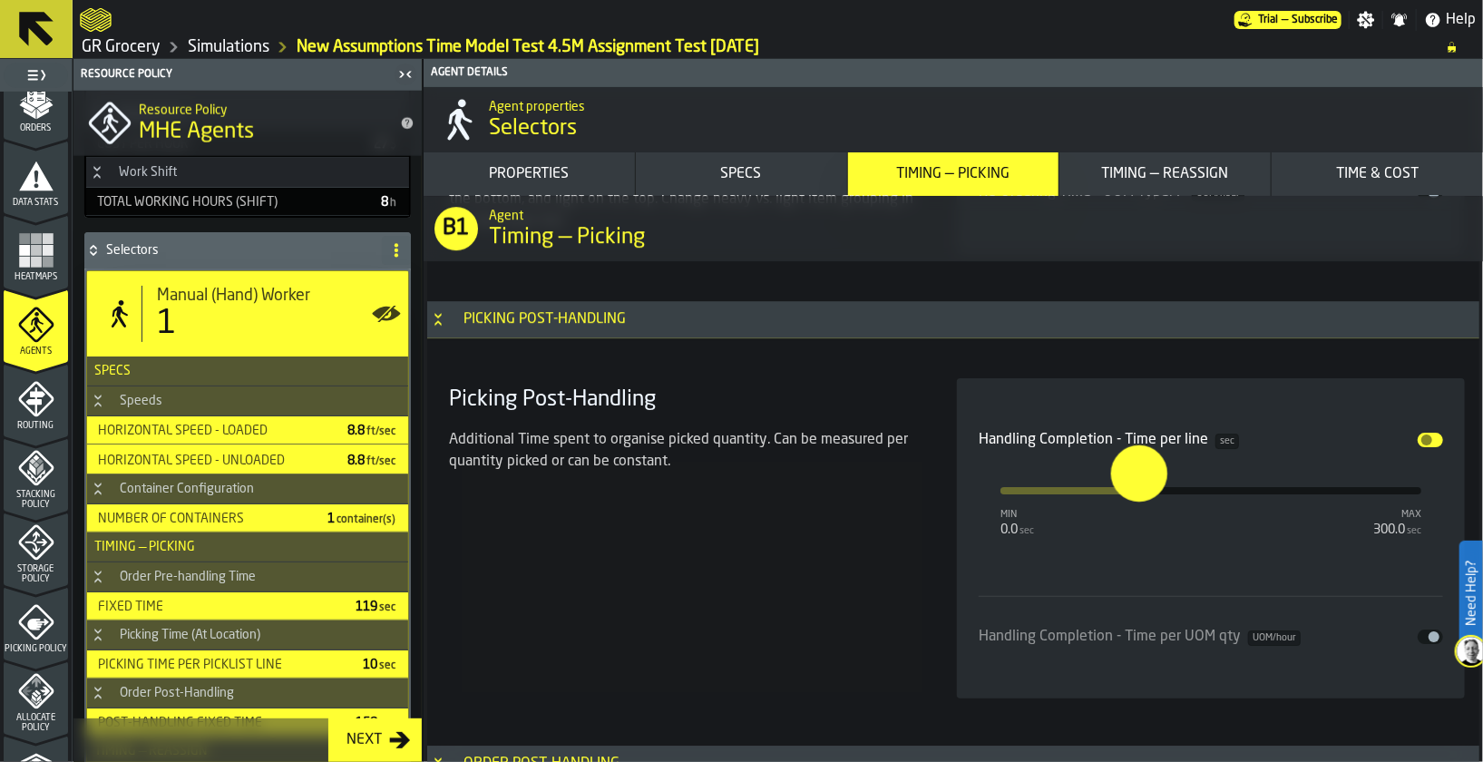
drag, startPoint x: 1004, startPoint y: 481, endPoint x: 1135, endPoint y: 528, distance: 139.7
click at [1135, 528] on div "Handling Completion - Time per line sec Disable min 0.0 sec max 300.0 sec ****" at bounding box center [1210, 479] width 464 height 131
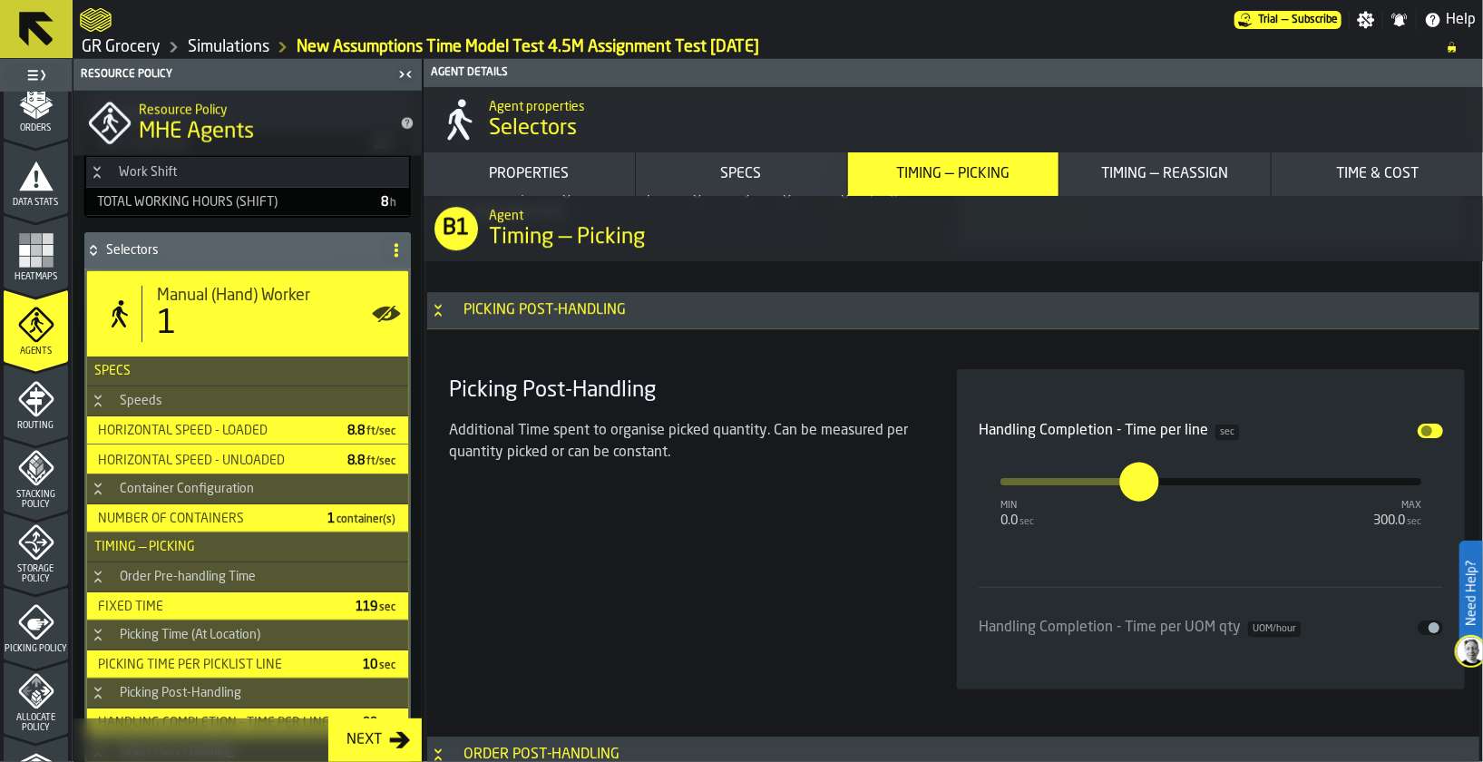
scroll to position [6304, 0]
type input "*"
drag, startPoint x: 1140, startPoint y: 473, endPoint x: 979, endPoint y: 453, distance: 161.7
click at [979, 453] on input "*" at bounding box center [986, 464] width 28 height 56
click at [1425, 426] on span "input-slider-Handling Completion - Time per line" at bounding box center [1426, 431] width 11 height 11
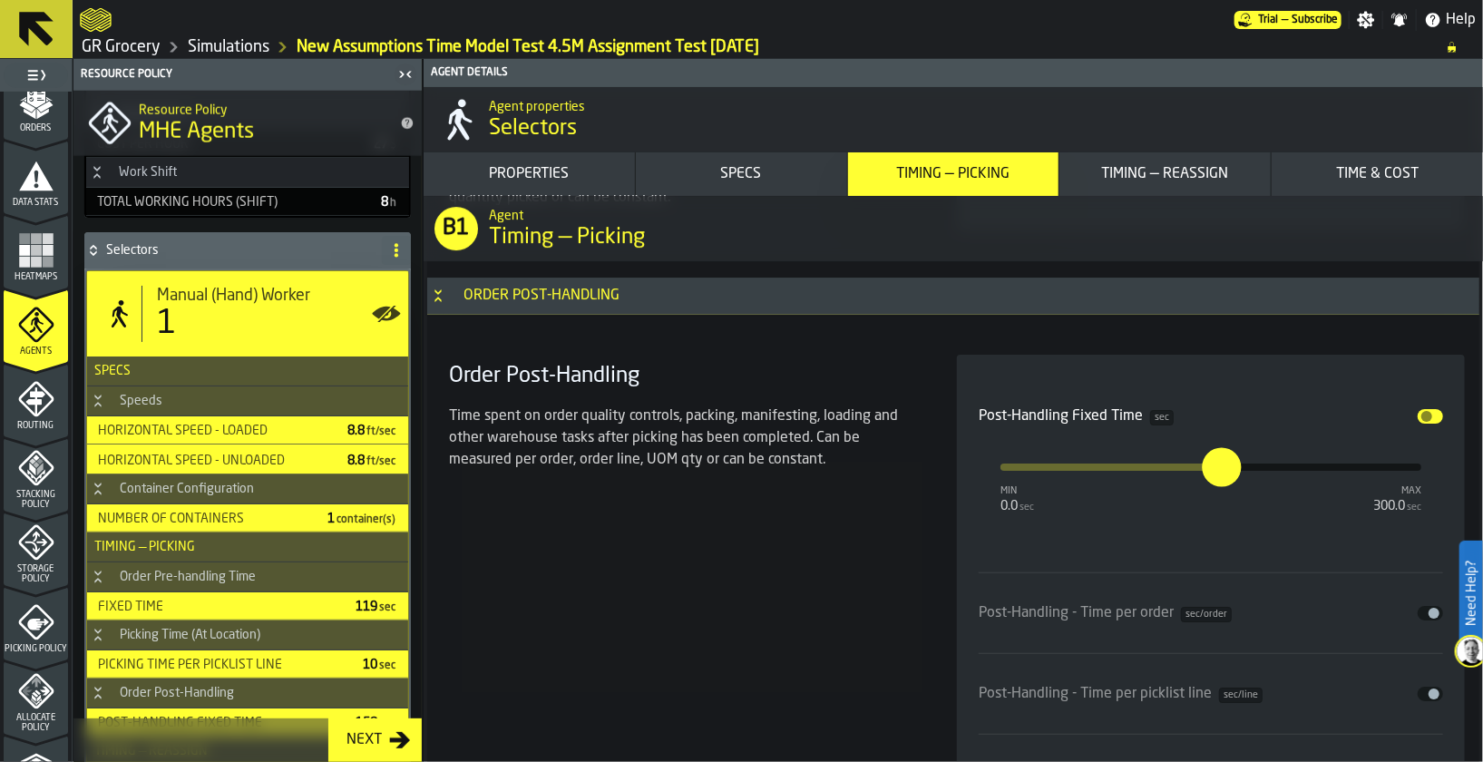
scroll to position [6657, 0]
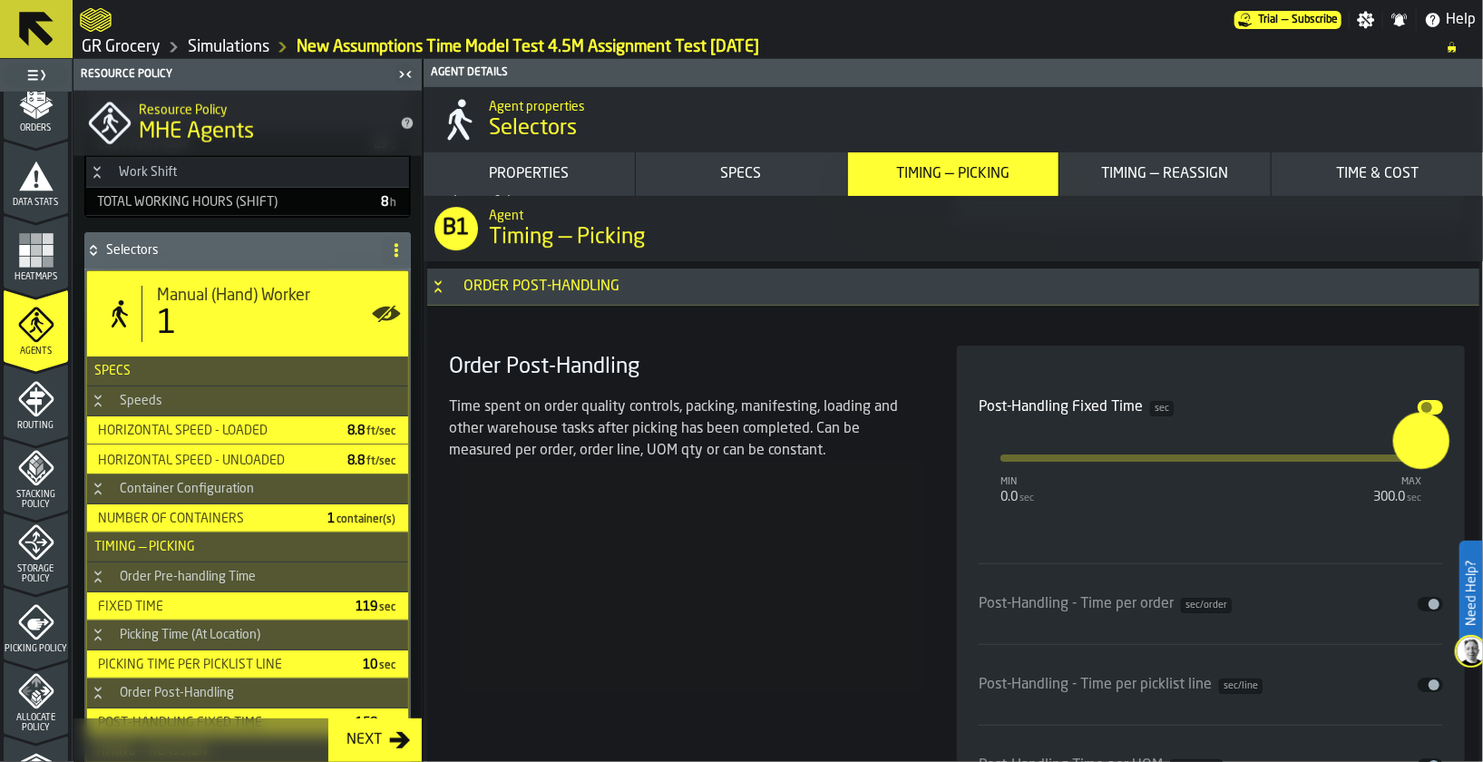
type input "***"
drag, startPoint x: 1226, startPoint y: 449, endPoint x: 1419, endPoint y: 505, distance: 201.2
click at [1419, 505] on div "Post-Handling Fixed Time sec Disable min 0.0 sec max 300.0 sec ***" at bounding box center [1210, 465] width 464 height 196
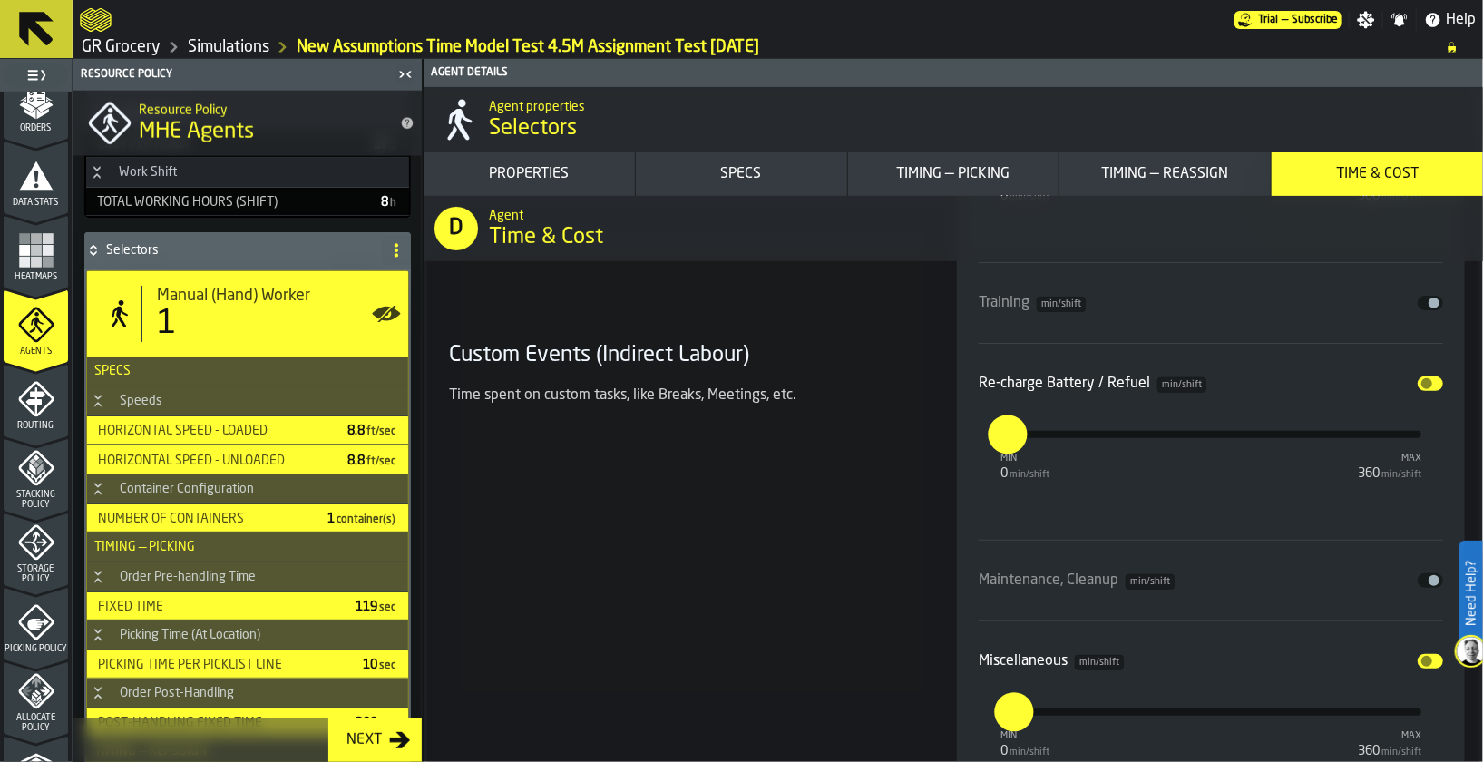
scroll to position [10843, 0]
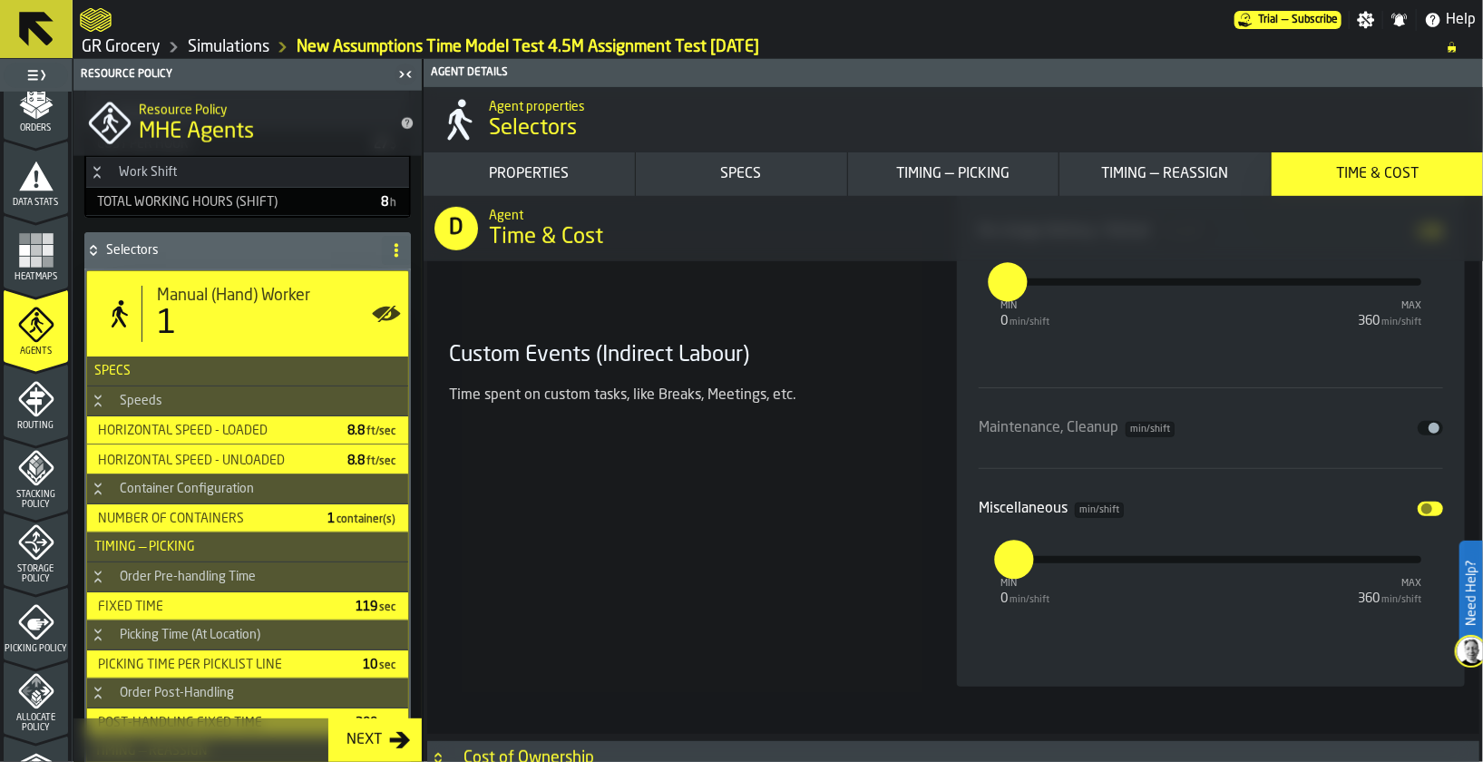
click at [397, 729] on icon "button-Next" at bounding box center [400, 740] width 22 height 22
click at [33, 520] on div "Storage Policy" at bounding box center [36, 548] width 64 height 71
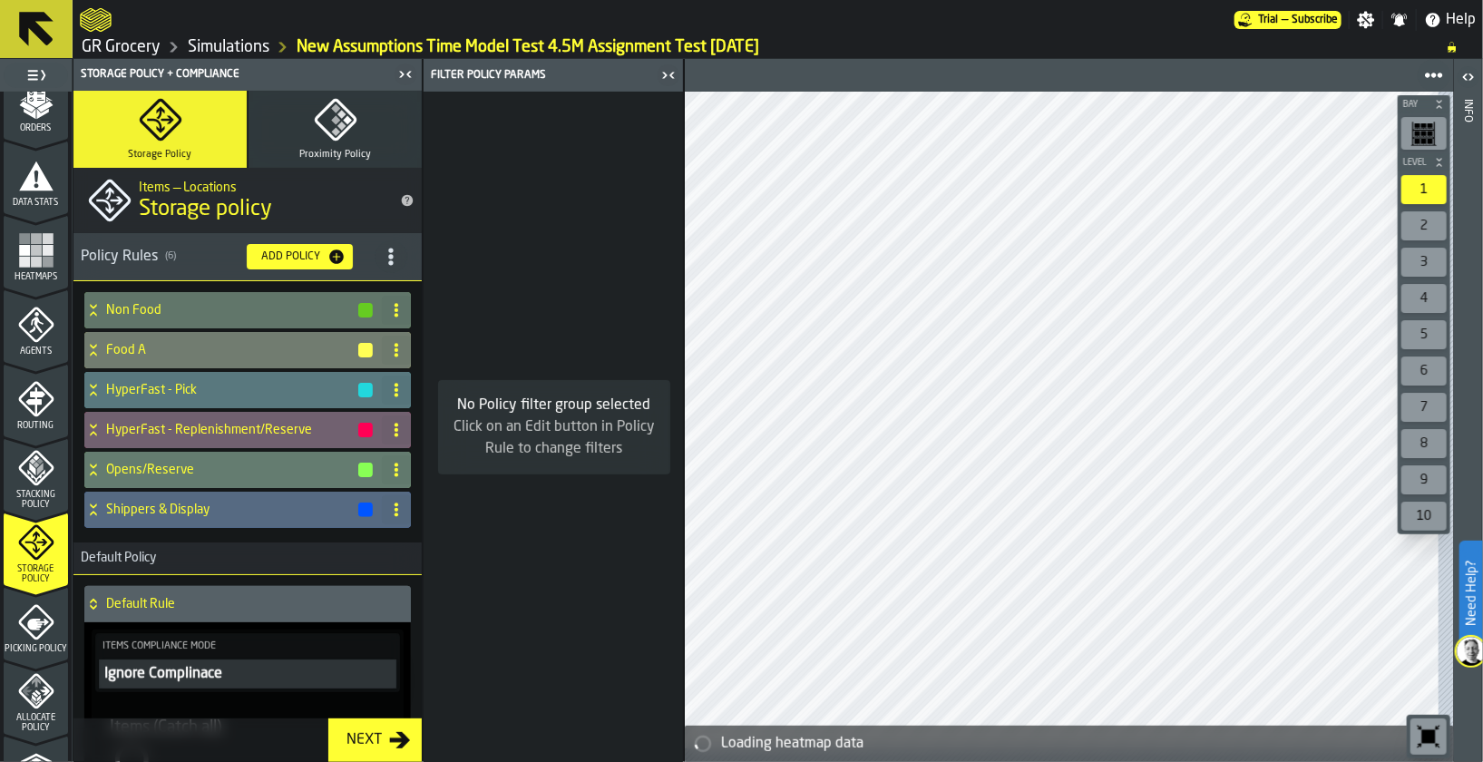
scroll to position [667, 0]
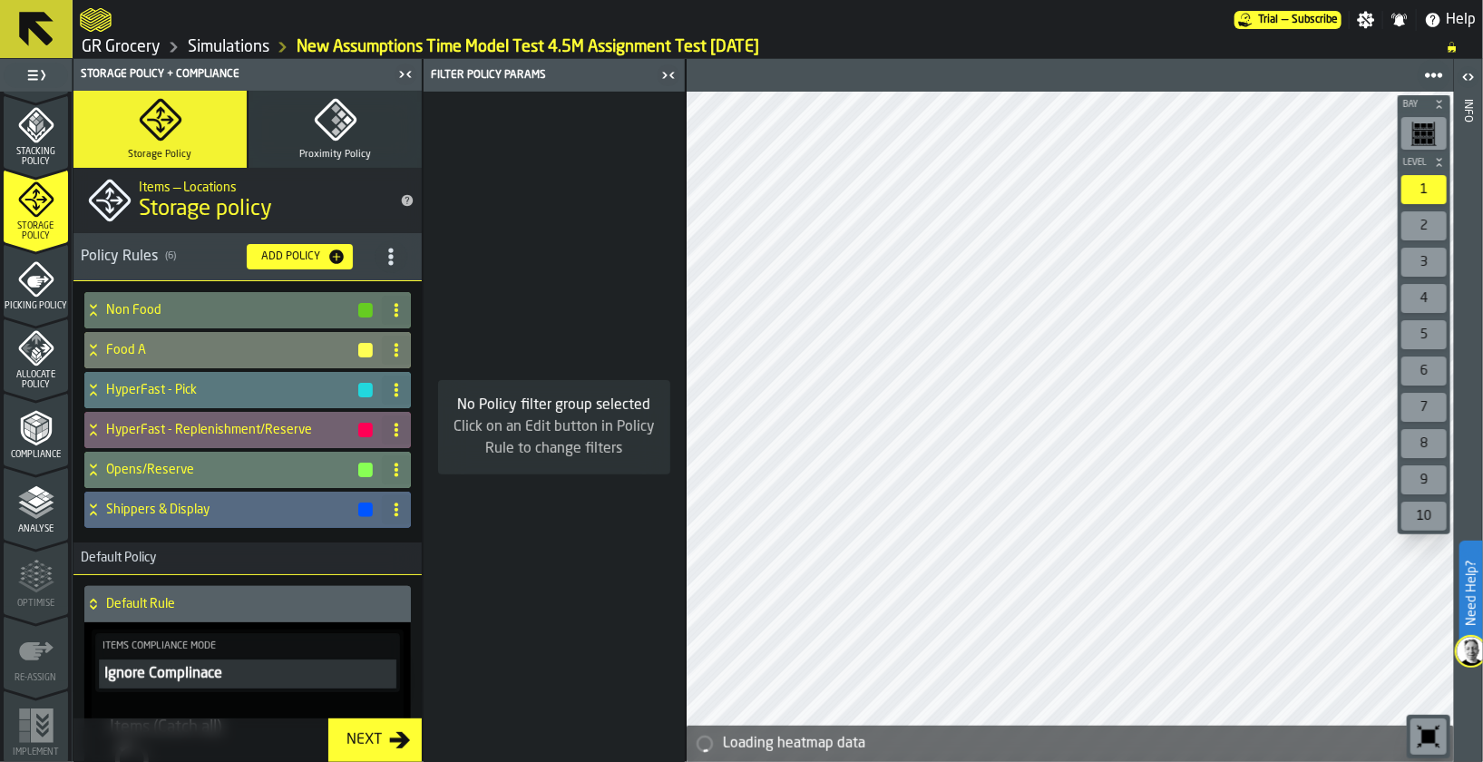
click at [376, 737] on div "Next" at bounding box center [364, 740] width 50 height 22
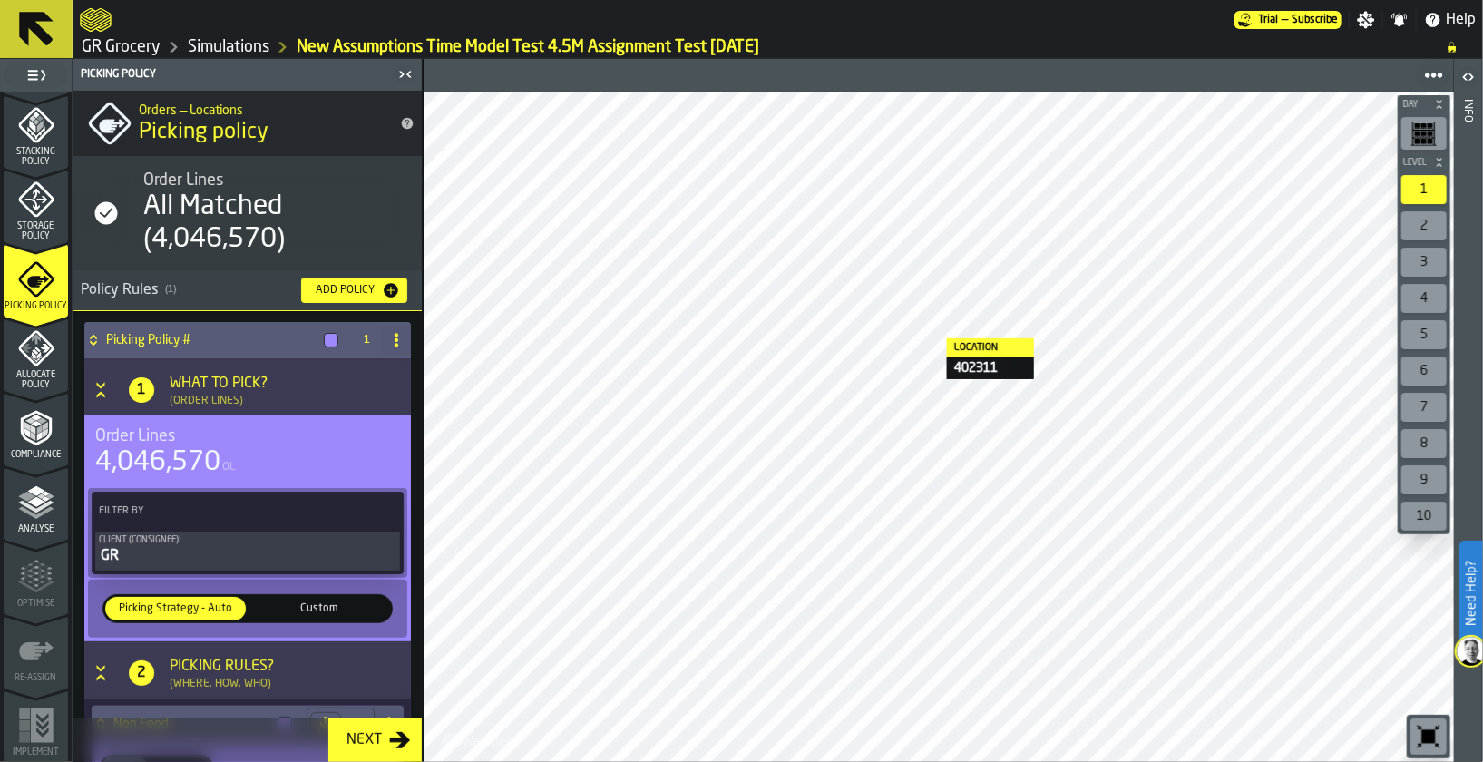
click at [225, 55] on link "Simulations" at bounding box center [229, 47] width 82 height 20
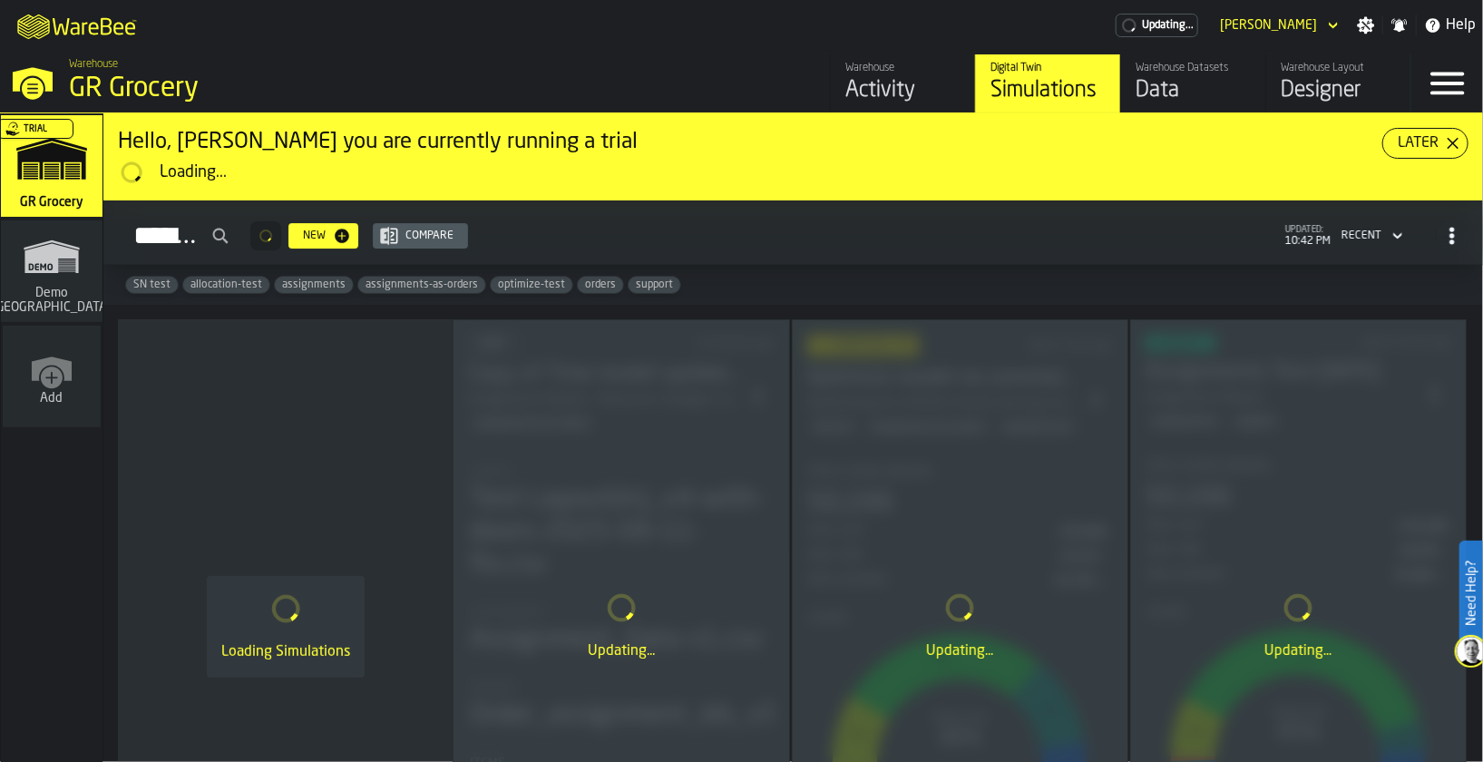
click at [1306, 89] on div "Designer" at bounding box center [1337, 90] width 115 height 29
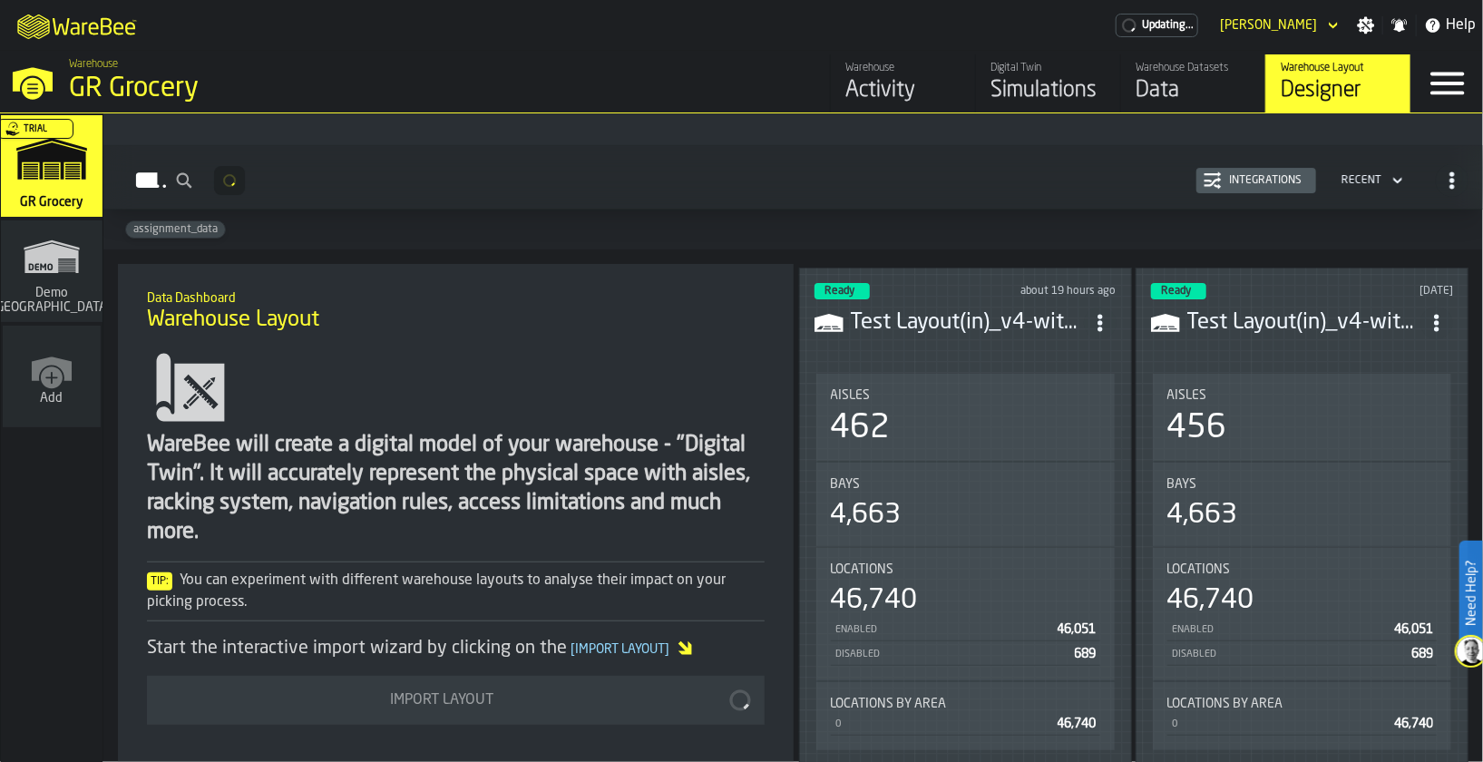
scroll to position [85, 0]
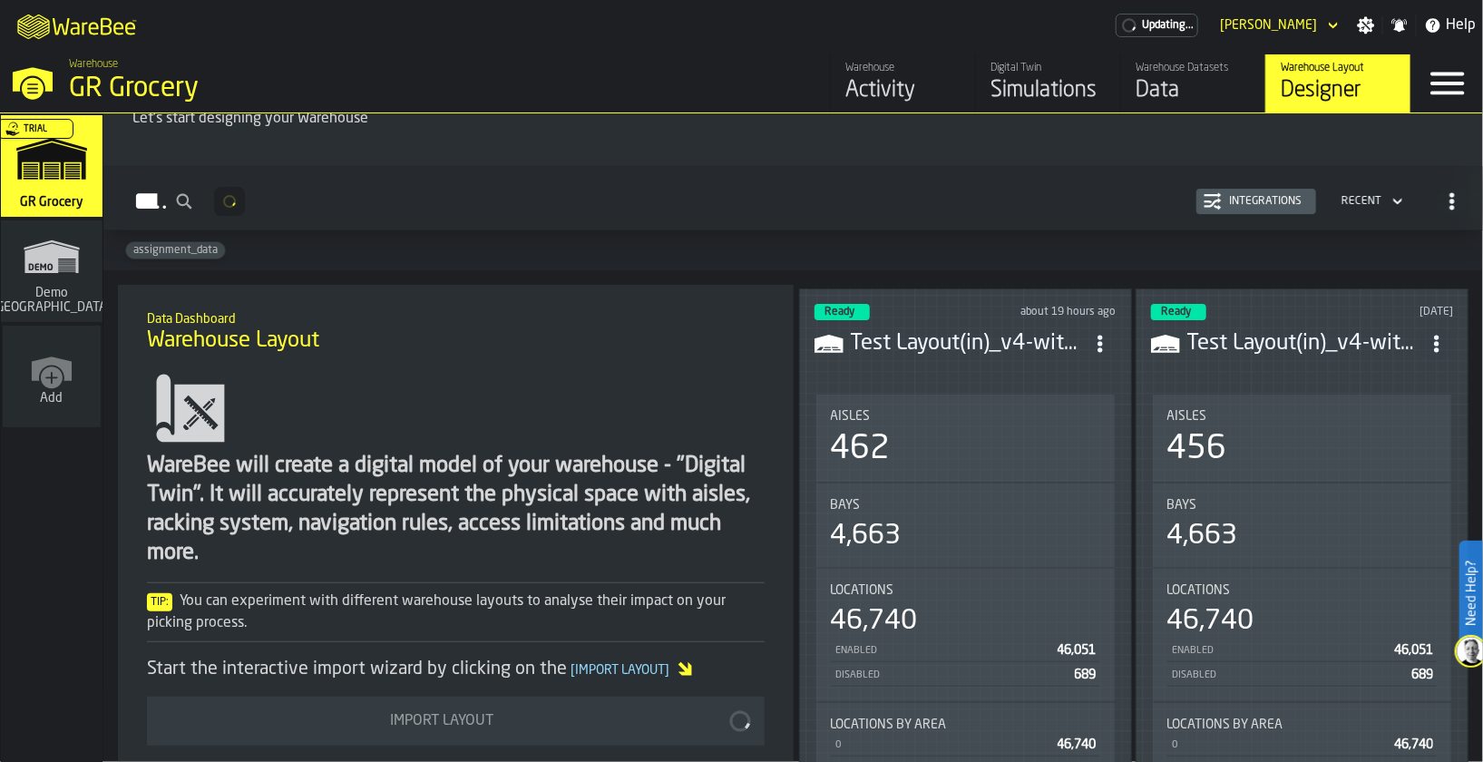
click at [993, 330] on h3 "Test Layout(in)_v4-with-doors-2025-09-11-fix.csv" at bounding box center [967, 343] width 233 height 29
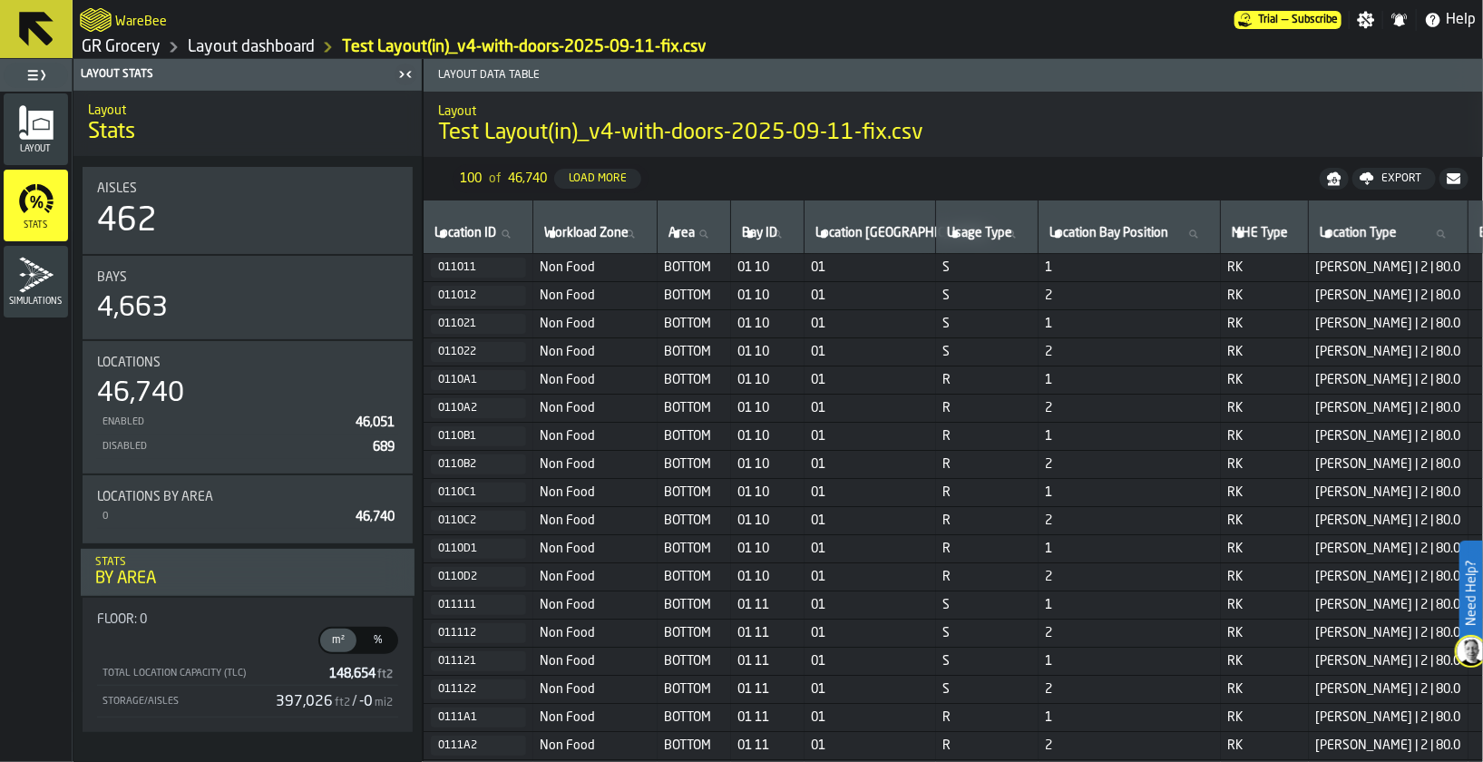
click at [38, 125] on polygon "menu Layout" at bounding box center [41, 123] width 15 height 9
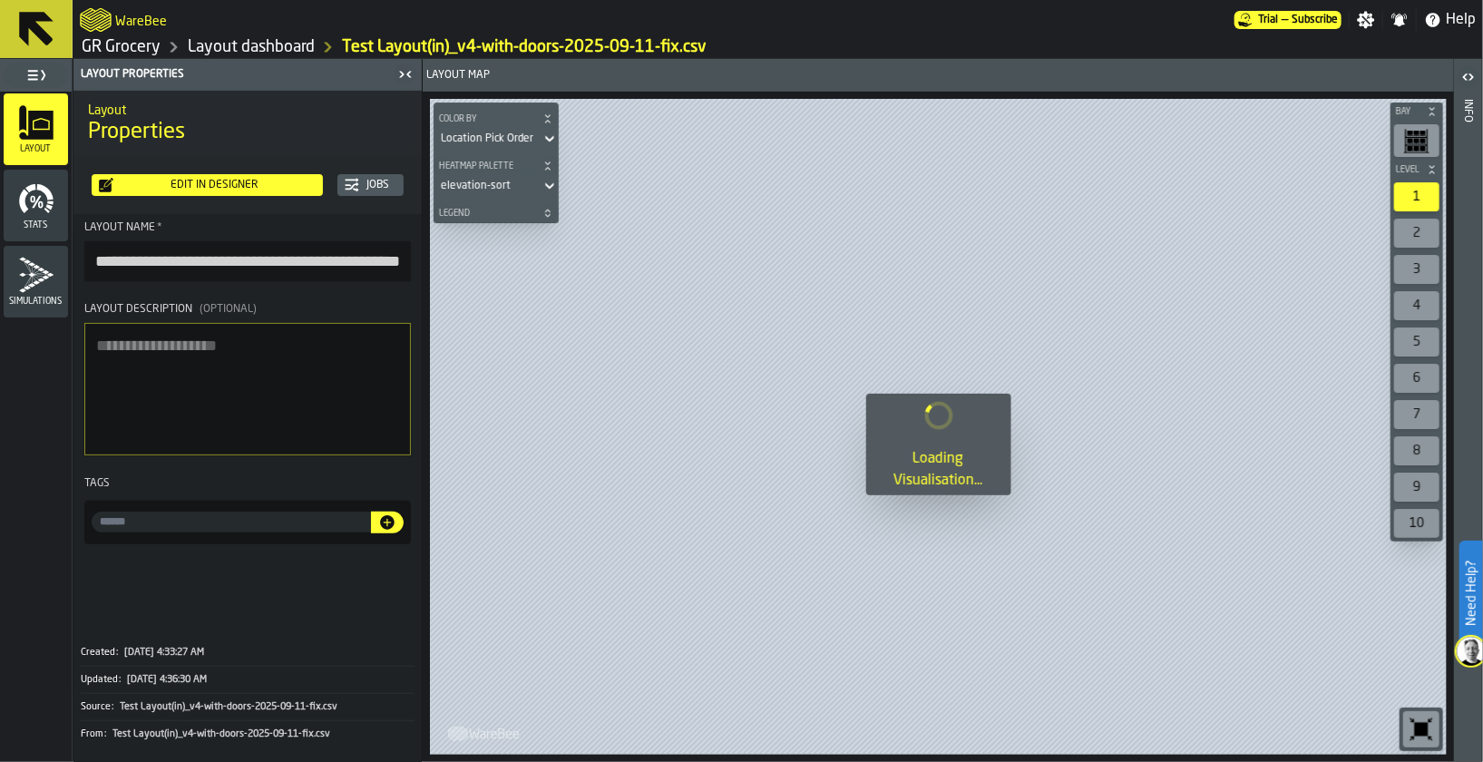
click at [22, 207] on icon "menu Stats" at bounding box center [23, 201] width 9 height 24
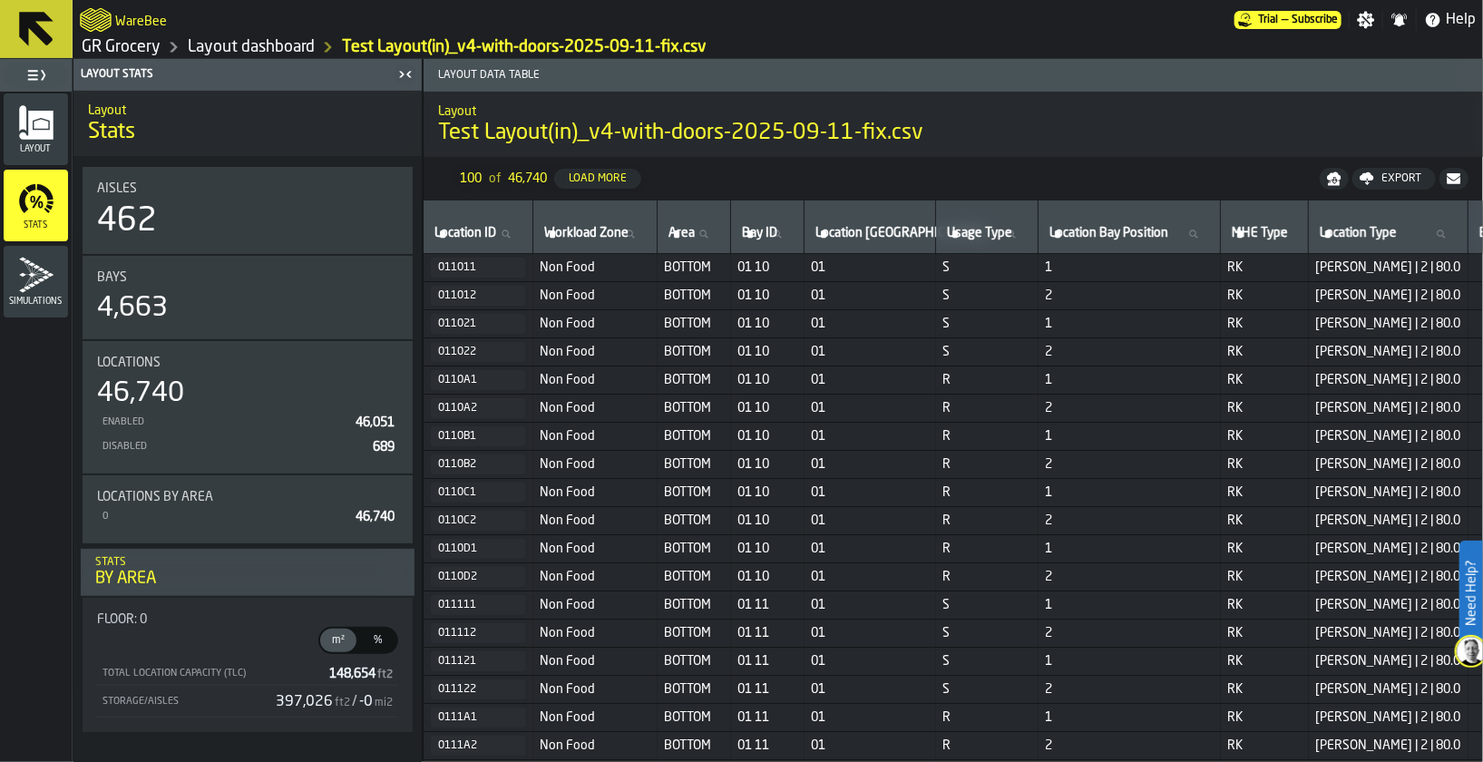
click at [134, 46] on link "GR Grocery" at bounding box center [121, 47] width 79 height 20
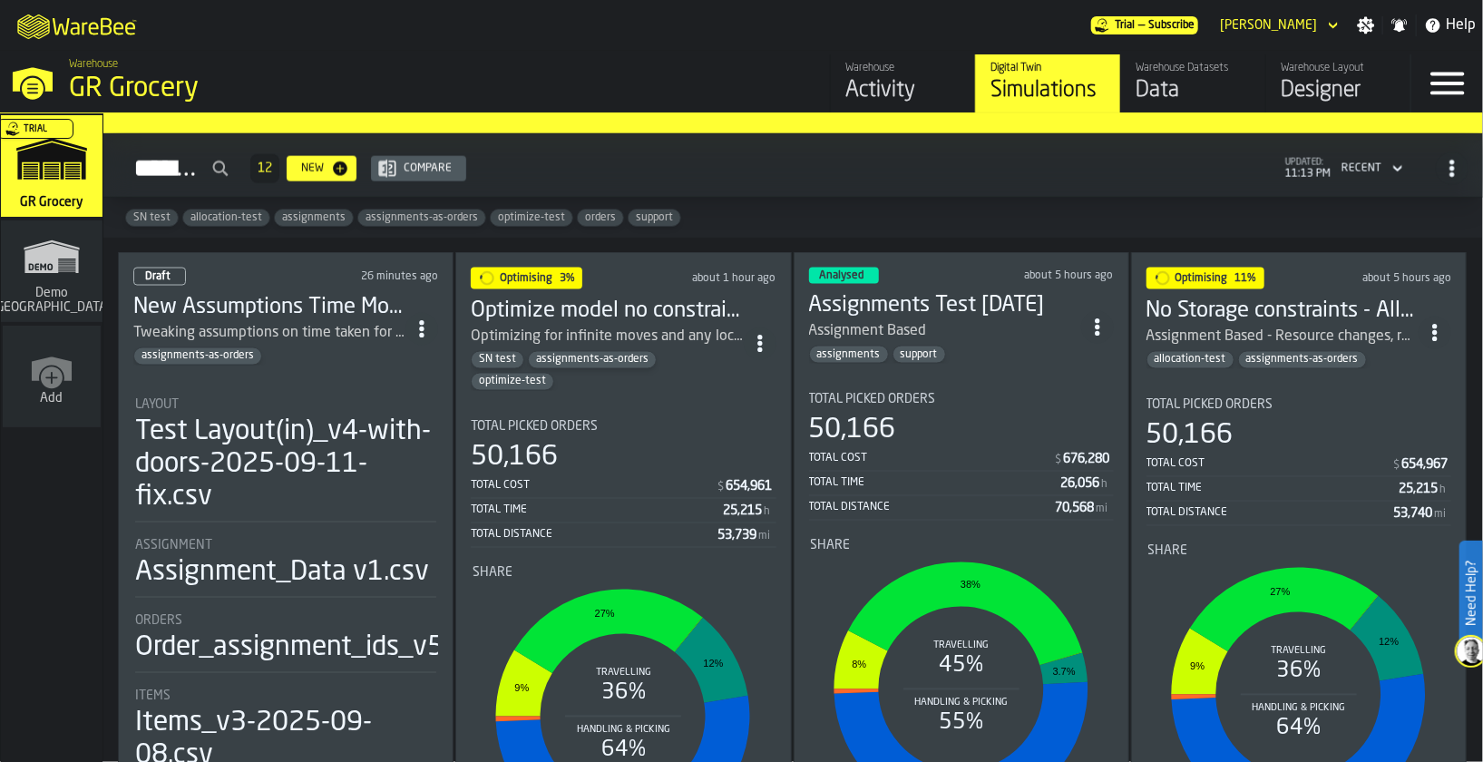
scroll to position [1488, 0]
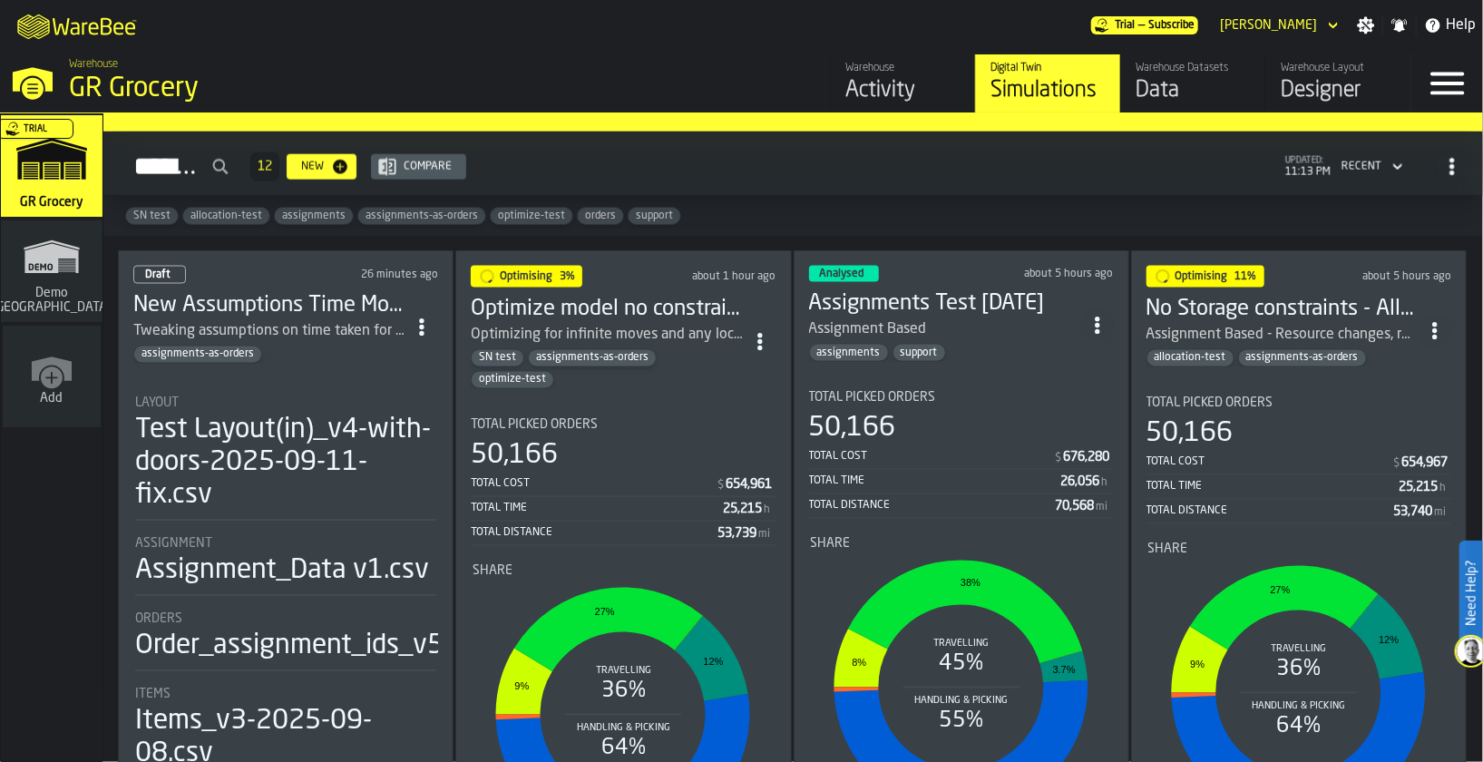
click at [1330, 82] on div "Designer" at bounding box center [1337, 90] width 115 height 29
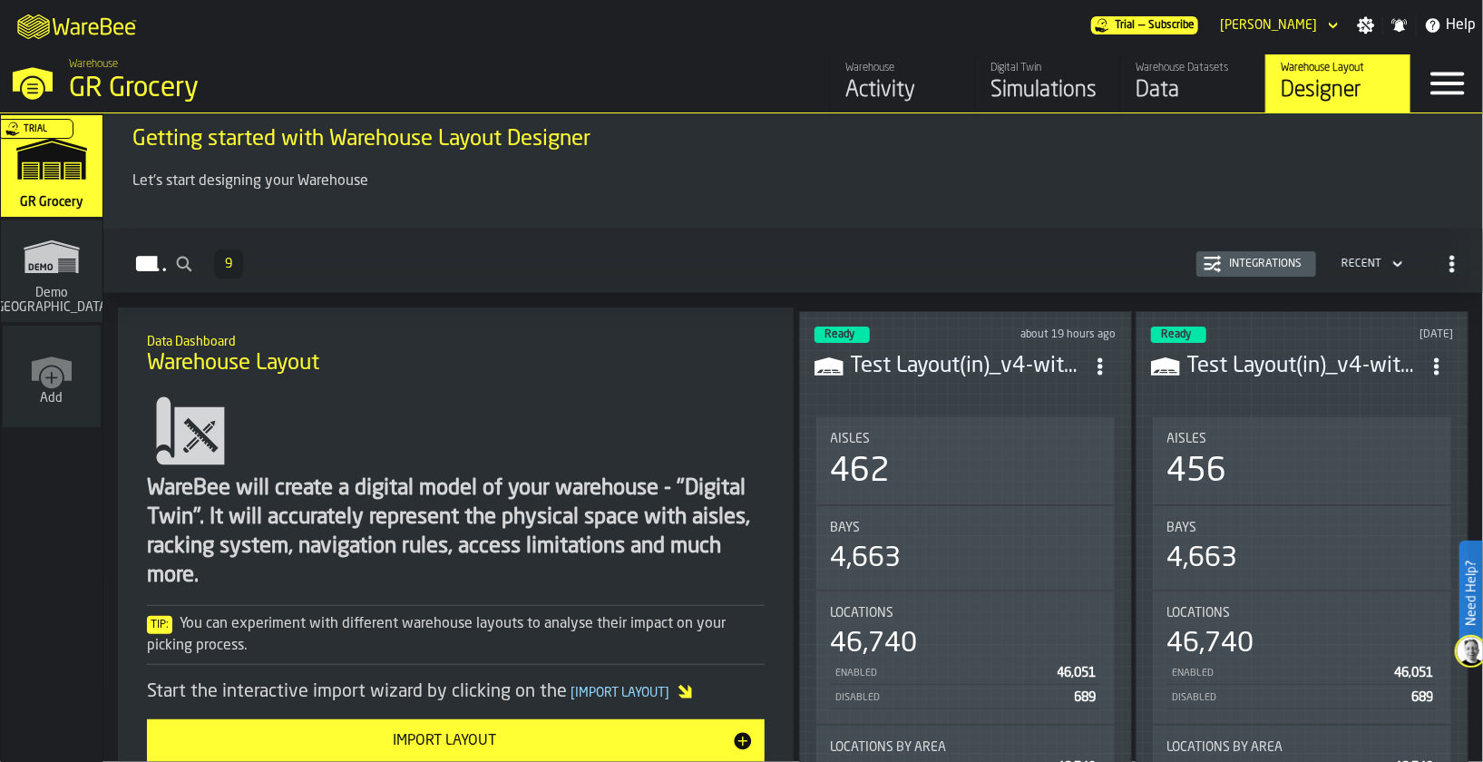
scroll to position [21, 0]
